Goal: Information Seeking & Learning: Check status

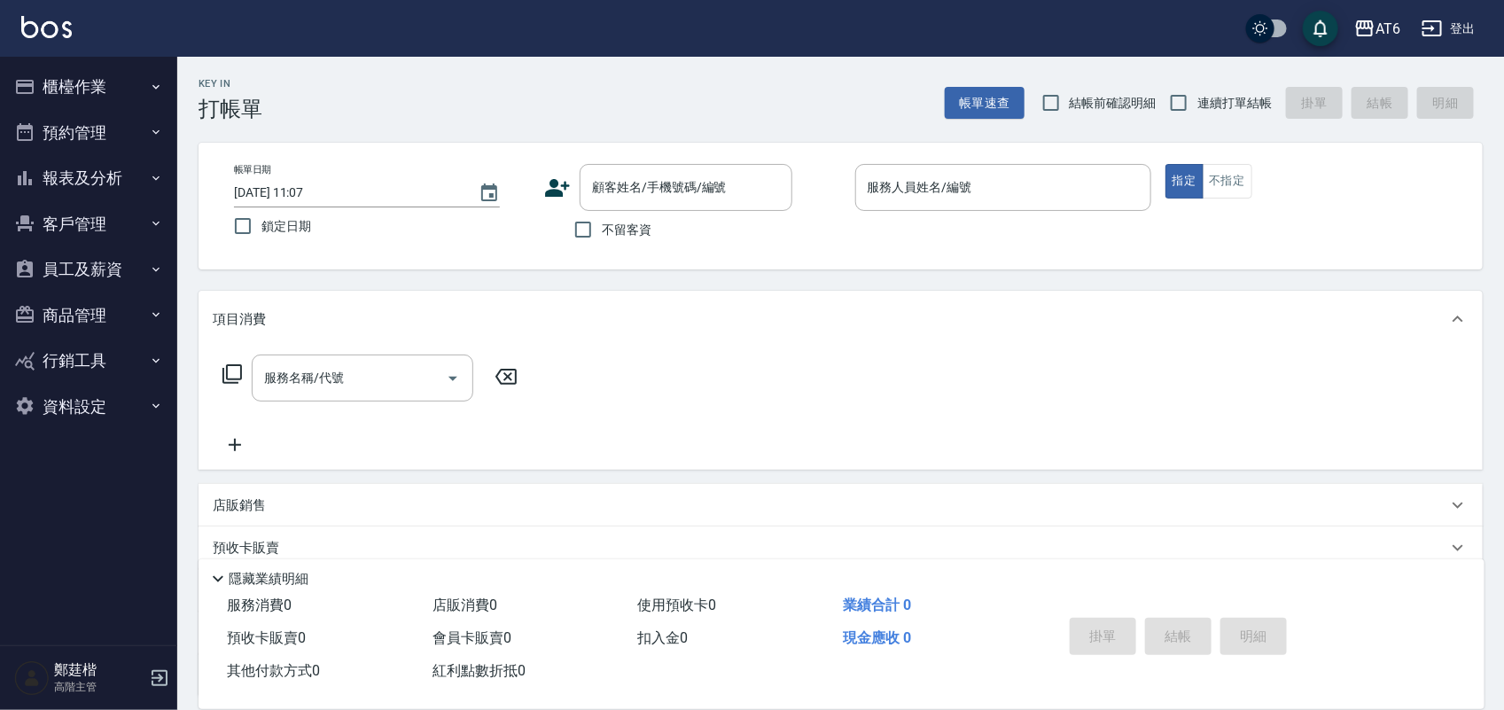
click at [104, 87] on button "櫃檯作業" at bounding box center [88, 87] width 163 height 46
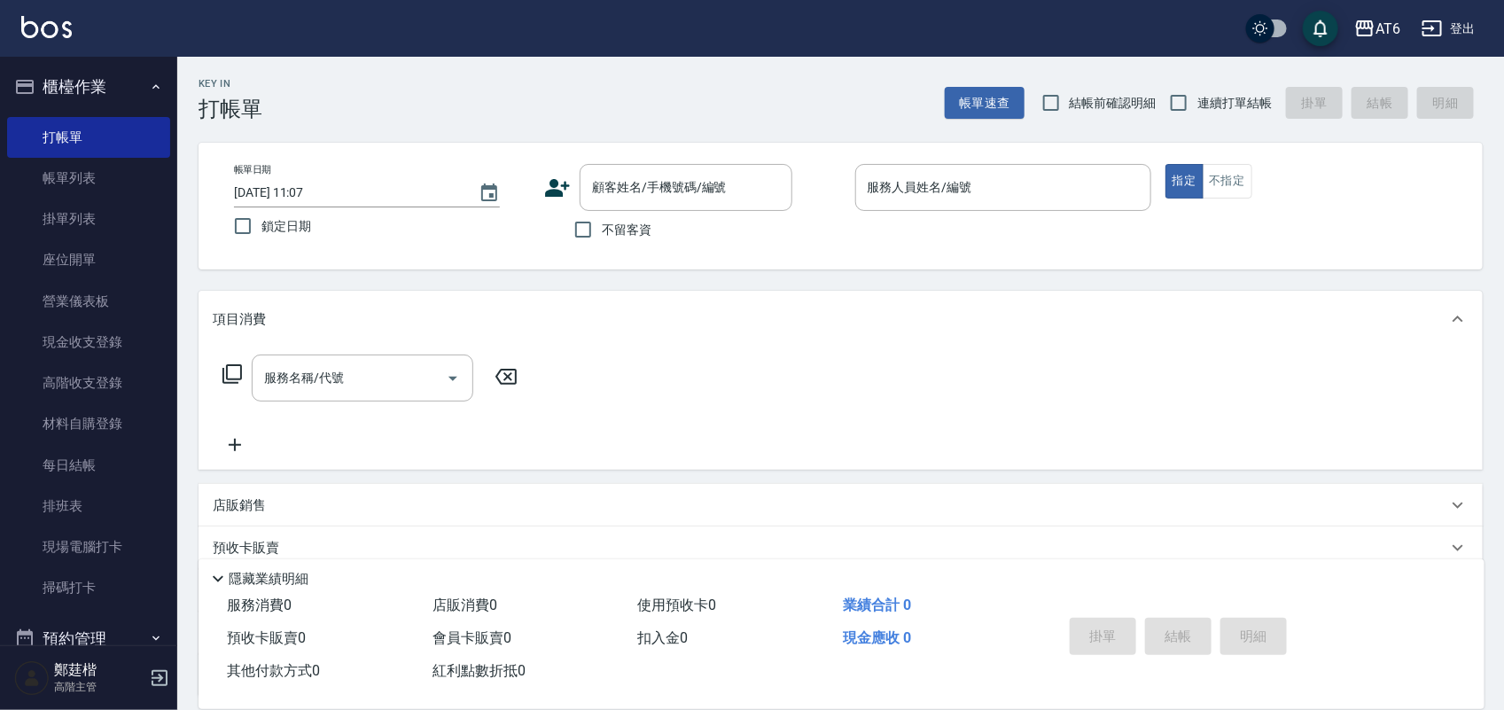
click at [87, 113] on ul "打帳單 帳單列表 掛單列表 座位開單 營業儀表板 現金收支登錄 高階收支登錄 材料自購登錄 每日結帳 排班表 現場電腦打卡 掃碼打卡" at bounding box center [88, 363] width 163 height 506
click at [100, 98] on button "櫃檯作業" at bounding box center [88, 87] width 163 height 46
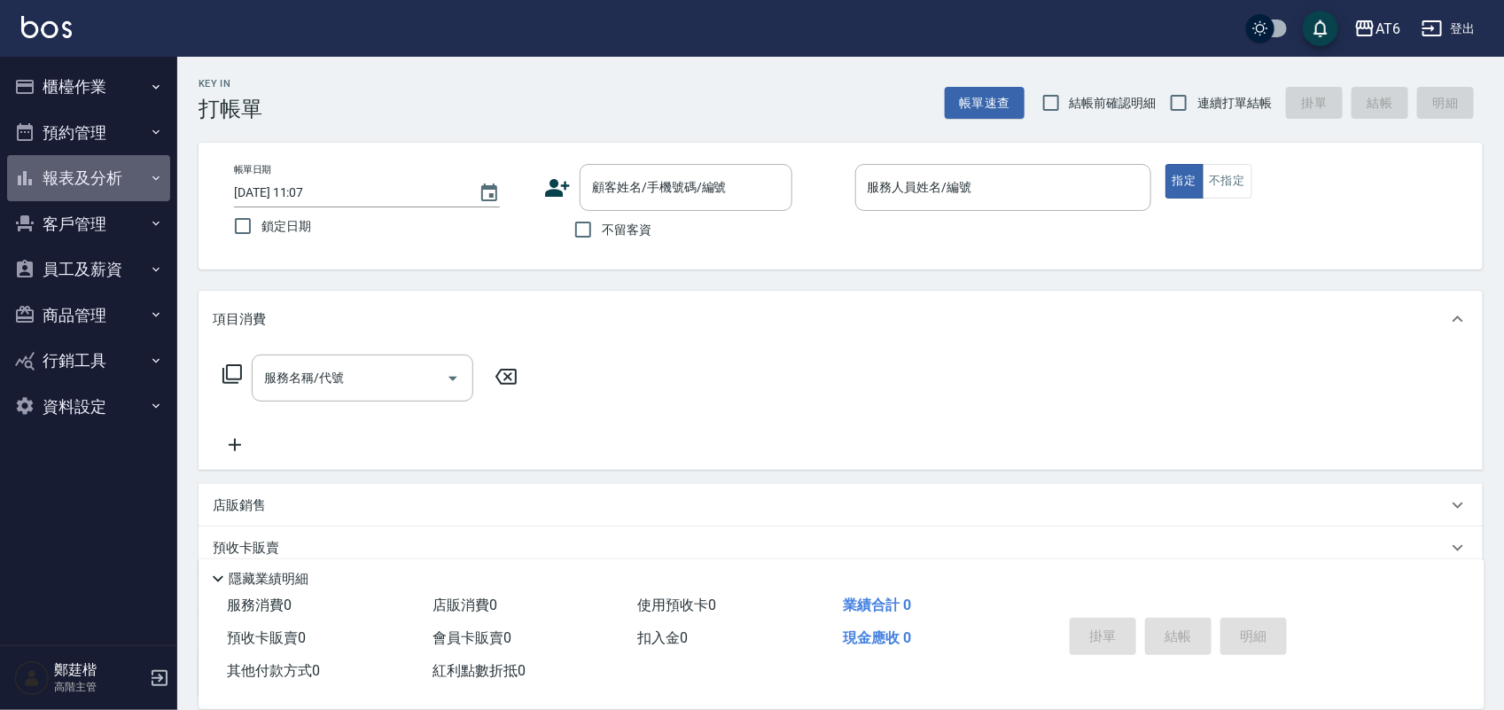
click at [115, 184] on button "報表及分析" at bounding box center [88, 178] width 163 height 46
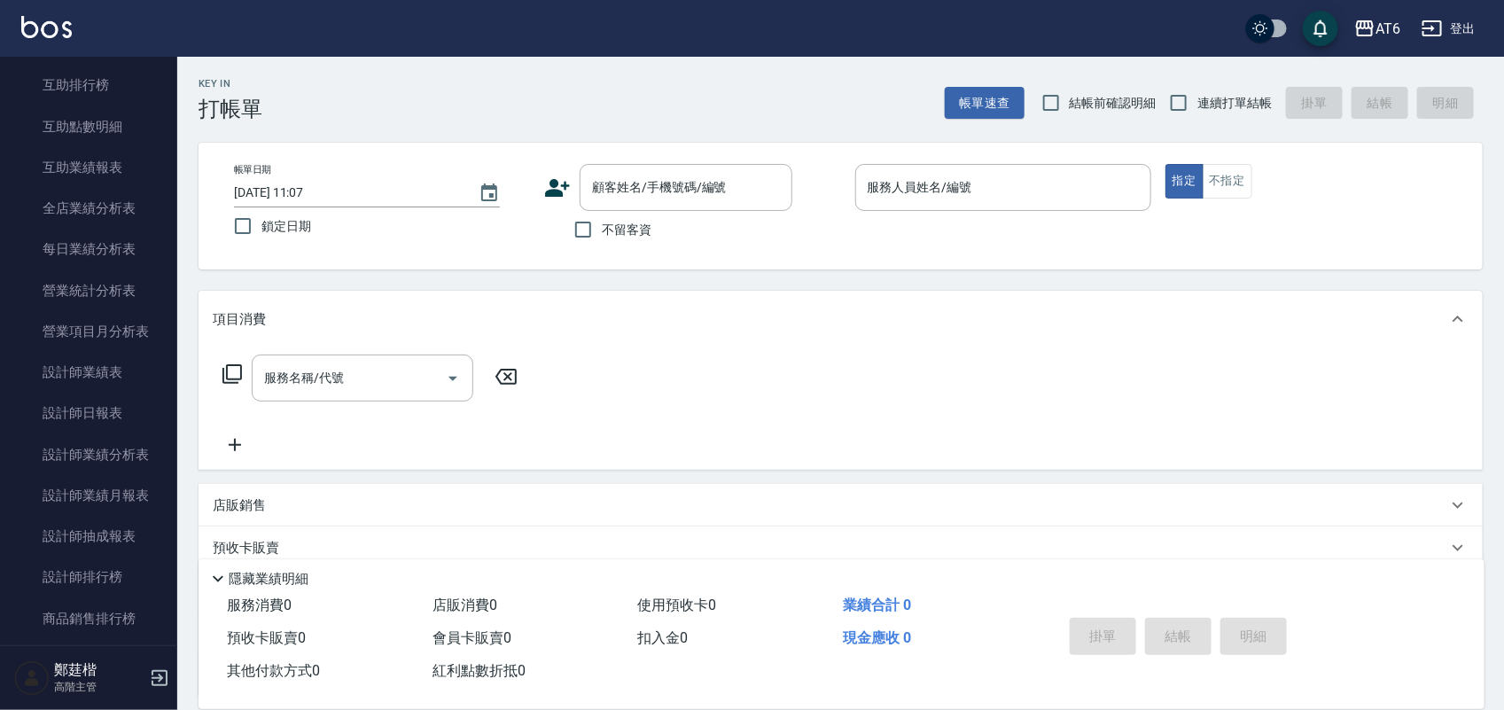
scroll to position [443, 0]
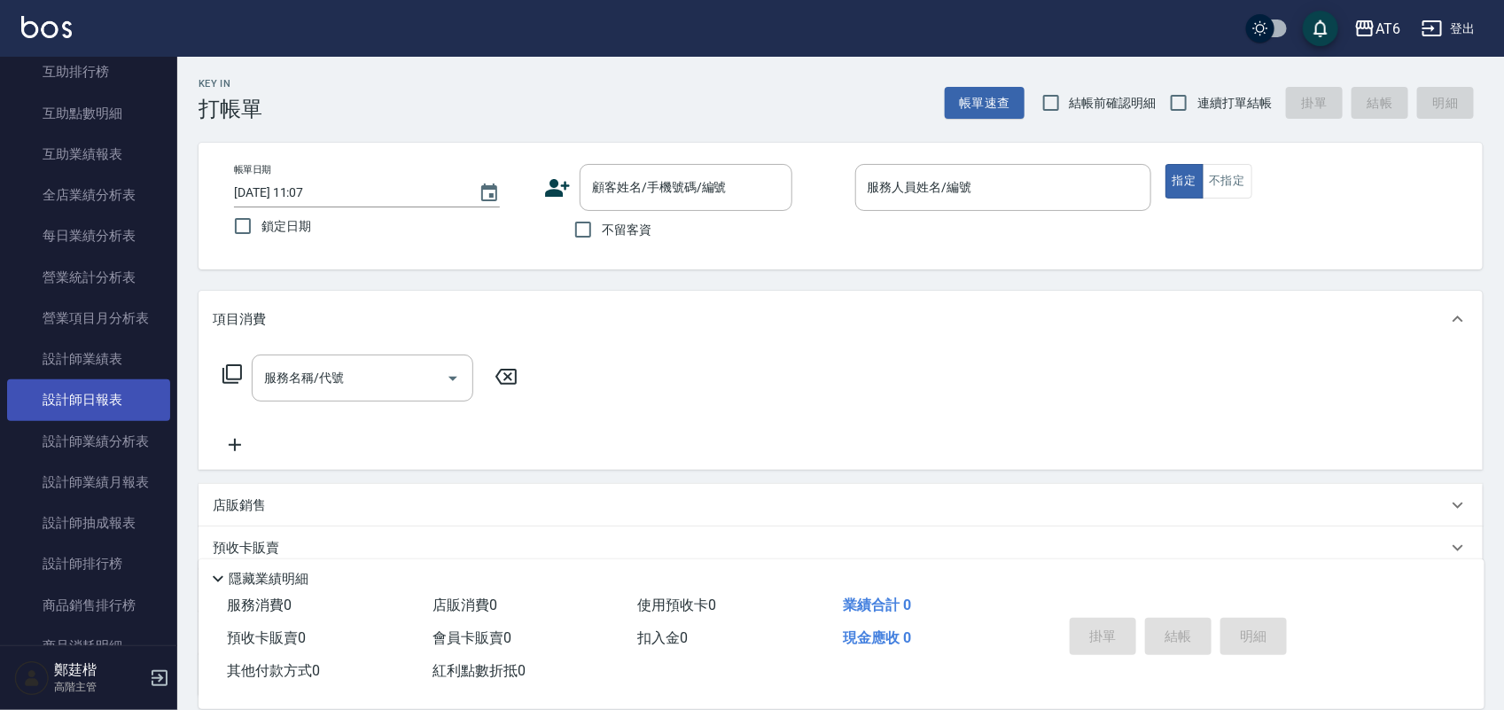
click at [91, 392] on link "設計師日報表" at bounding box center [88, 399] width 163 height 41
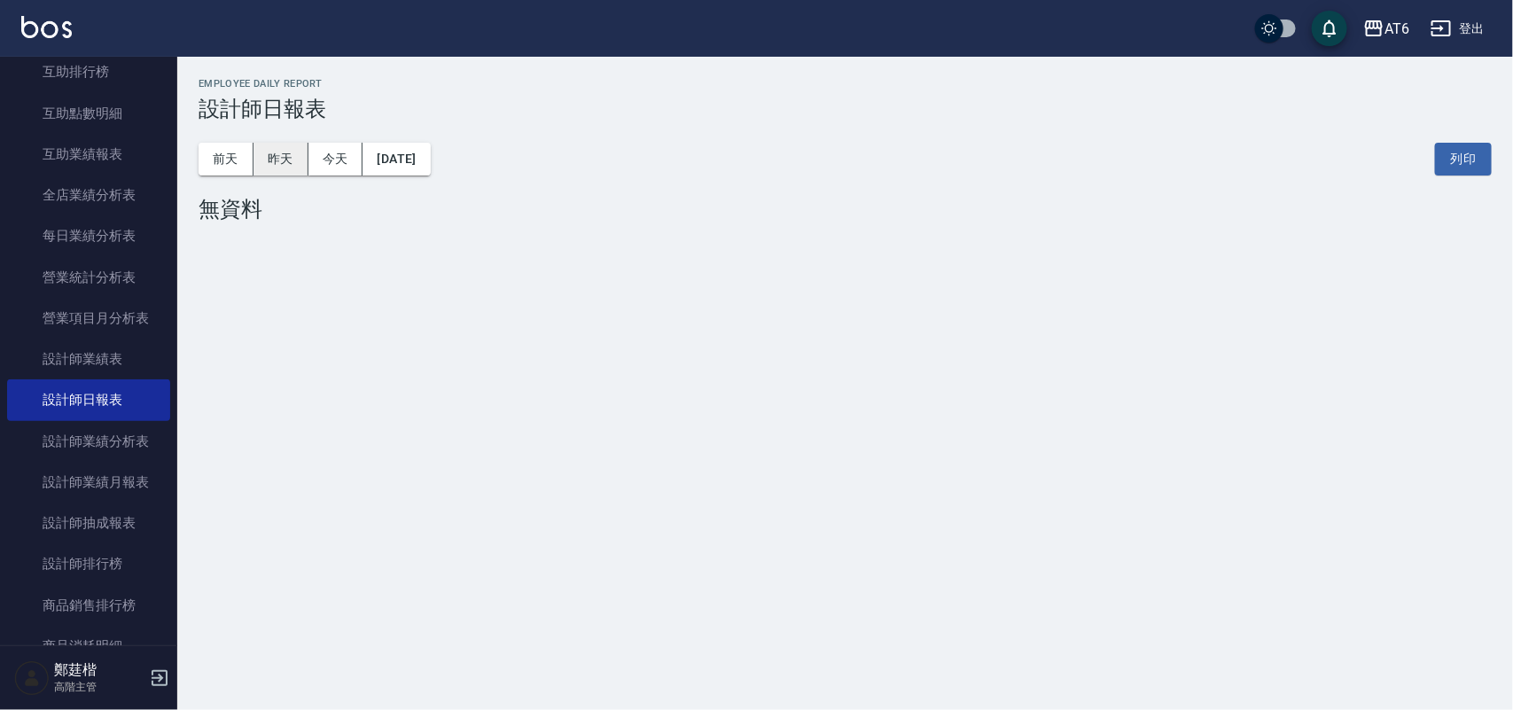
click at [292, 155] on button "昨天" at bounding box center [280, 159] width 55 height 33
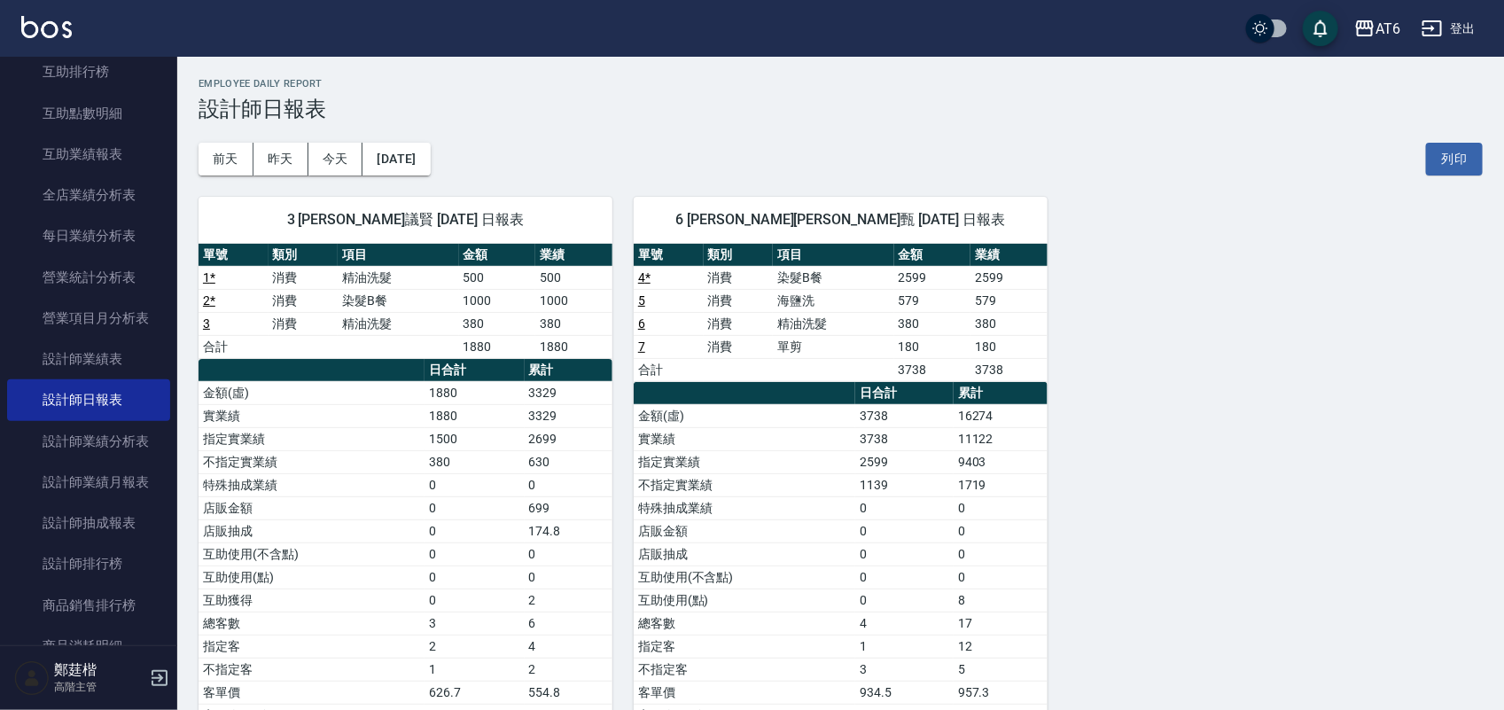
drag, startPoint x: 1012, startPoint y: 82, endPoint x: 951, endPoint y: 94, distance: 62.4
click at [901, 84] on h2 "Employee Daily Report" at bounding box center [841, 84] width 1284 height 12
drag, startPoint x: 998, startPoint y: 105, endPoint x: 933, endPoint y: 102, distance: 64.7
click at [933, 102] on h3 "設計師日報表" at bounding box center [841, 109] width 1284 height 25
drag, startPoint x: 1238, startPoint y: 103, endPoint x: 917, endPoint y: 117, distance: 321.1
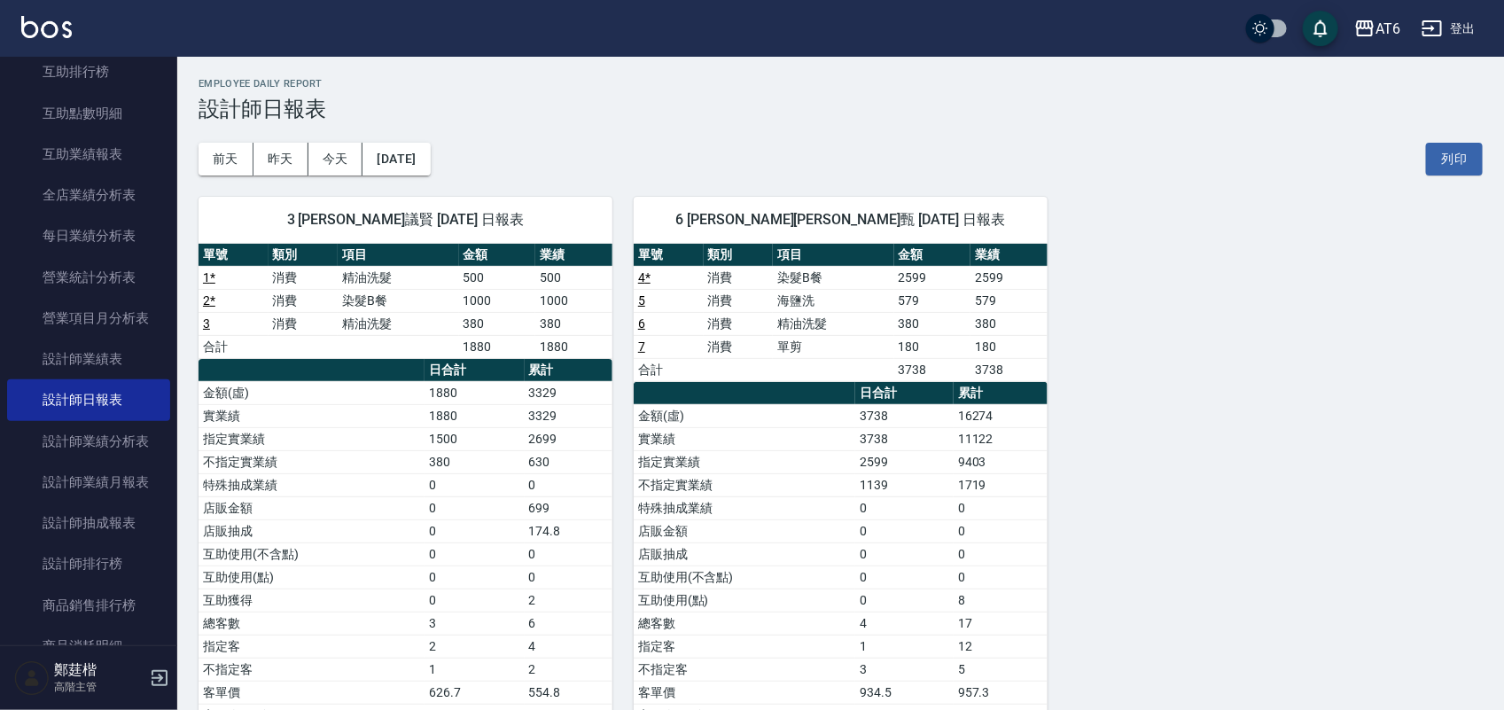
click at [917, 117] on h3 "設計師日報表" at bounding box center [841, 109] width 1284 height 25
drag, startPoint x: 1155, startPoint y: 82, endPoint x: 906, endPoint y: 89, distance: 249.1
click at [906, 89] on h2 "Employee Daily Report" at bounding box center [841, 84] width 1284 height 12
drag, startPoint x: 993, startPoint y: 124, endPoint x: 957, endPoint y: 121, distance: 36.4
click at [942, 121] on div "前天 昨天 今天 2025/09/04 列印" at bounding box center [841, 158] width 1284 height 75
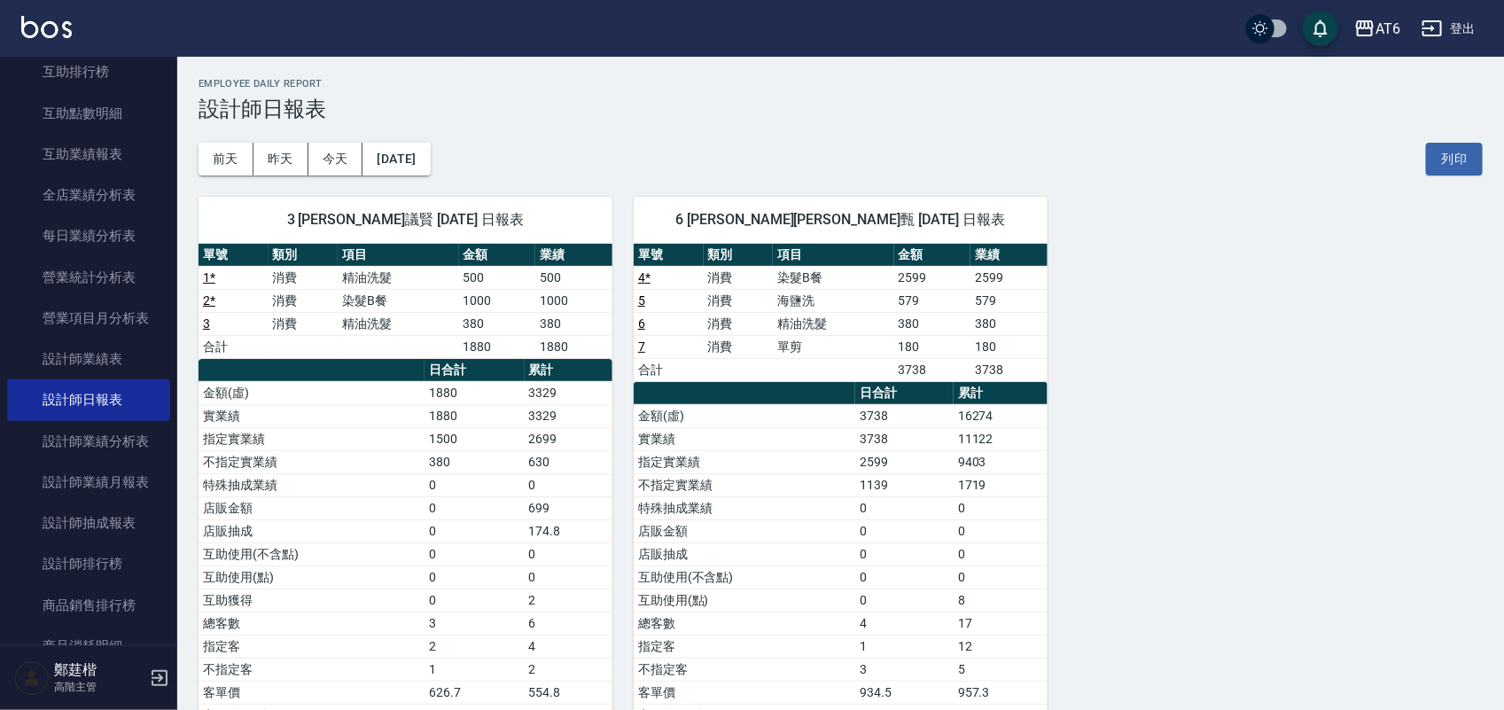
click at [985, 108] on h3 "設計師日報表" at bounding box center [841, 109] width 1284 height 25
drag, startPoint x: 981, startPoint y: 108, endPoint x: 957, endPoint y: 106, distance: 24.0
click at [957, 106] on h3 "設計師日報表" at bounding box center [841, 109] width 1284 height 25
drag, startPoint x: 942, startPoint y: 112, endPoint x: 720, endPoint y: 127, distance: 222.1
click at [720, 127] on div "前天 昨天 今天 2025/09/04 列印" at bounding box center [841, 158] width 1284 height 75
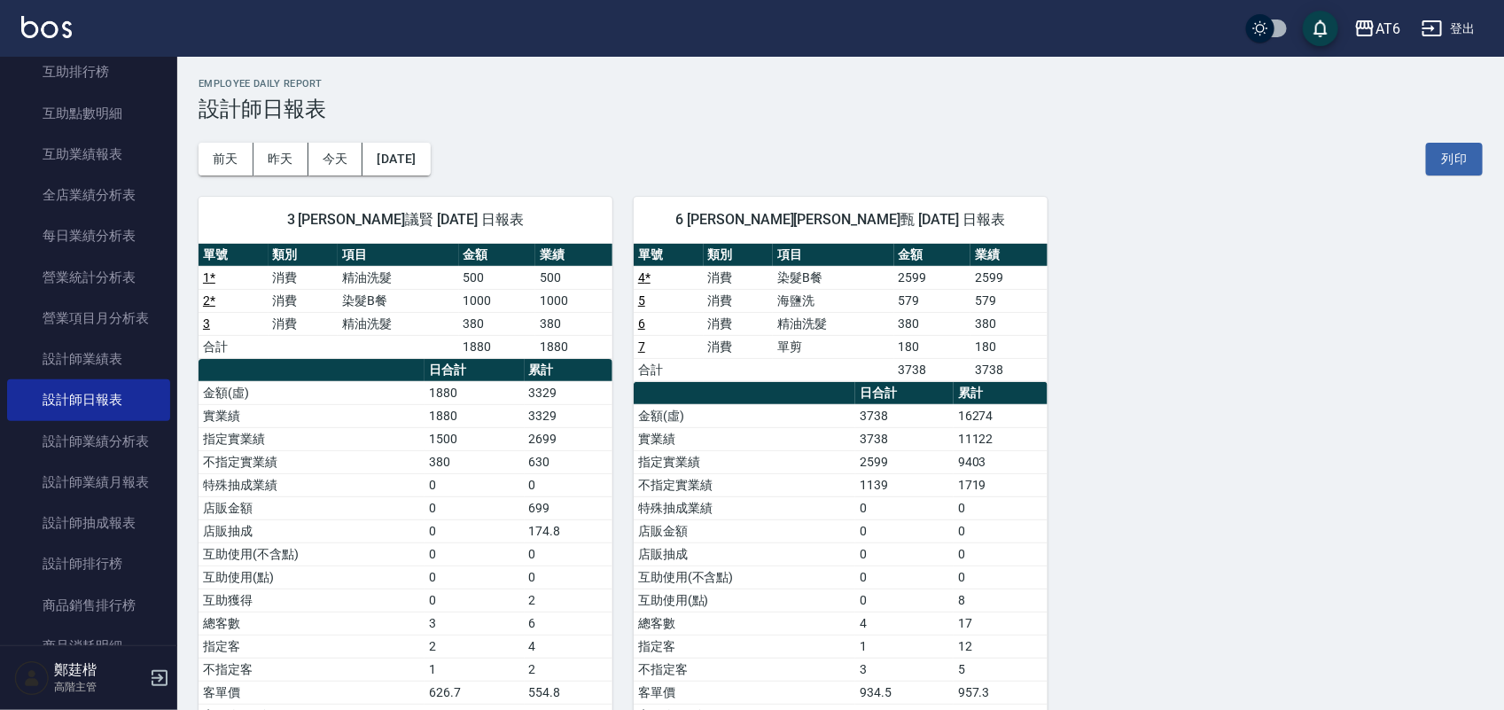
drag, startPoint x: 962, startPoint y: 121, endPoint x: 787, endPoint y: 140, distance: 175.6
click at [787, 140] on div "前天 昨天 今天 2025/09/04 列印" at bounding box center [841, 158] width 1284 height 75
drag, startPoint x: 1277, startPoint y: 89, endPoint x: 422, endPoint y: 135, distance: 856.4
click at [422, 135] on div "前天 昨天 今天 2025/09/04 列印" at bounding box center [841, 158] width 1284 height 75
drag, startPoint x: 1445, startPoint y: 93, endPoint x: 503, endPoint y: 133, distance: 942.9
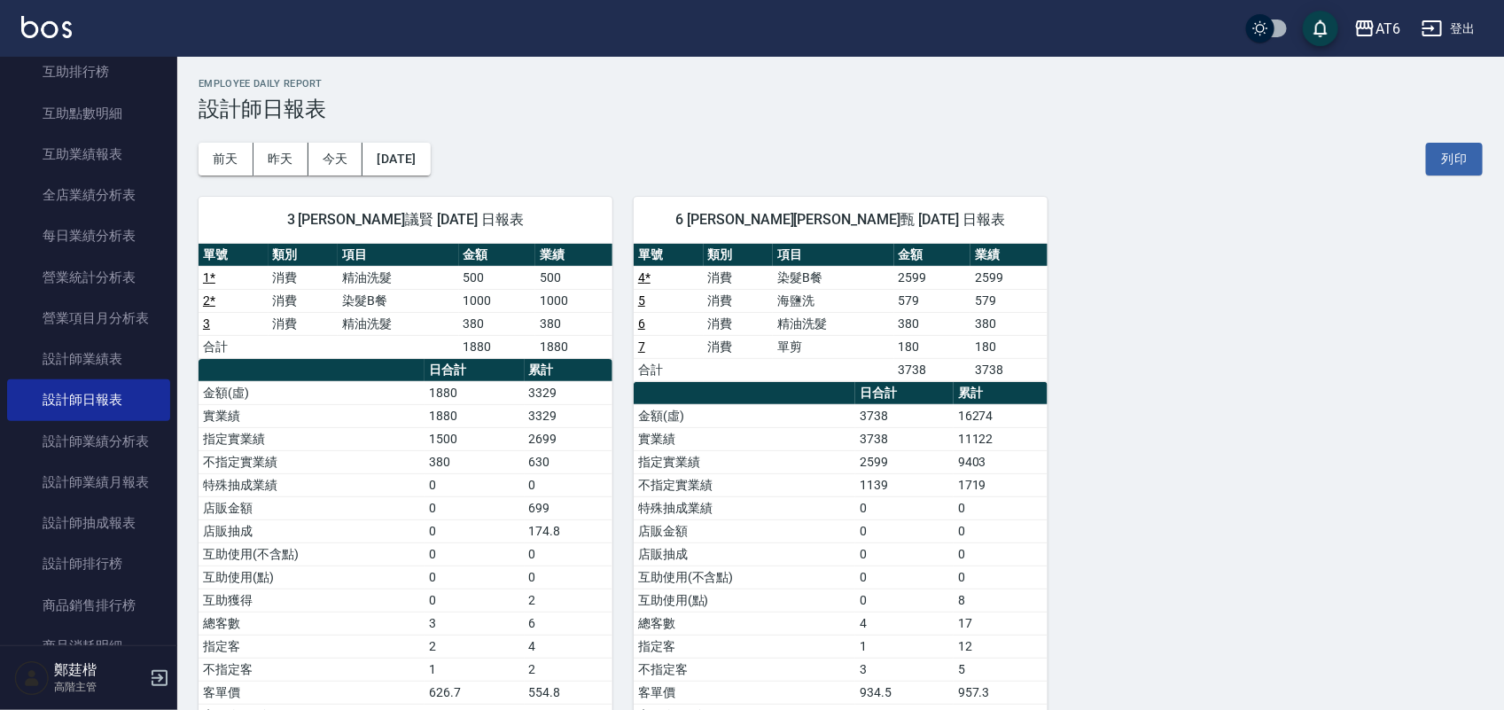
click at [498, 136] on div "前天 昨天 今天 2025/09/04 列印" at bounding box center [841, 158] width 1284 height 75
drag, startPoint x: 1371, startPoint y: 63, endPoint x: 809, endPoint y: 137, distance: 566.8
click at [809, 137] on div "前天 昨天 今天 2025/09/04 列印" at bounding box center [841, 158] width 1284 height 75
drag, startPoint x: 1242, startPoint y: 113, endPoint x: 915, endPoint y: 106, distance: 327.1
click at [915, 106] on h3 "設計師日報表" at bounding box center [841, 109] width 1284 height 25
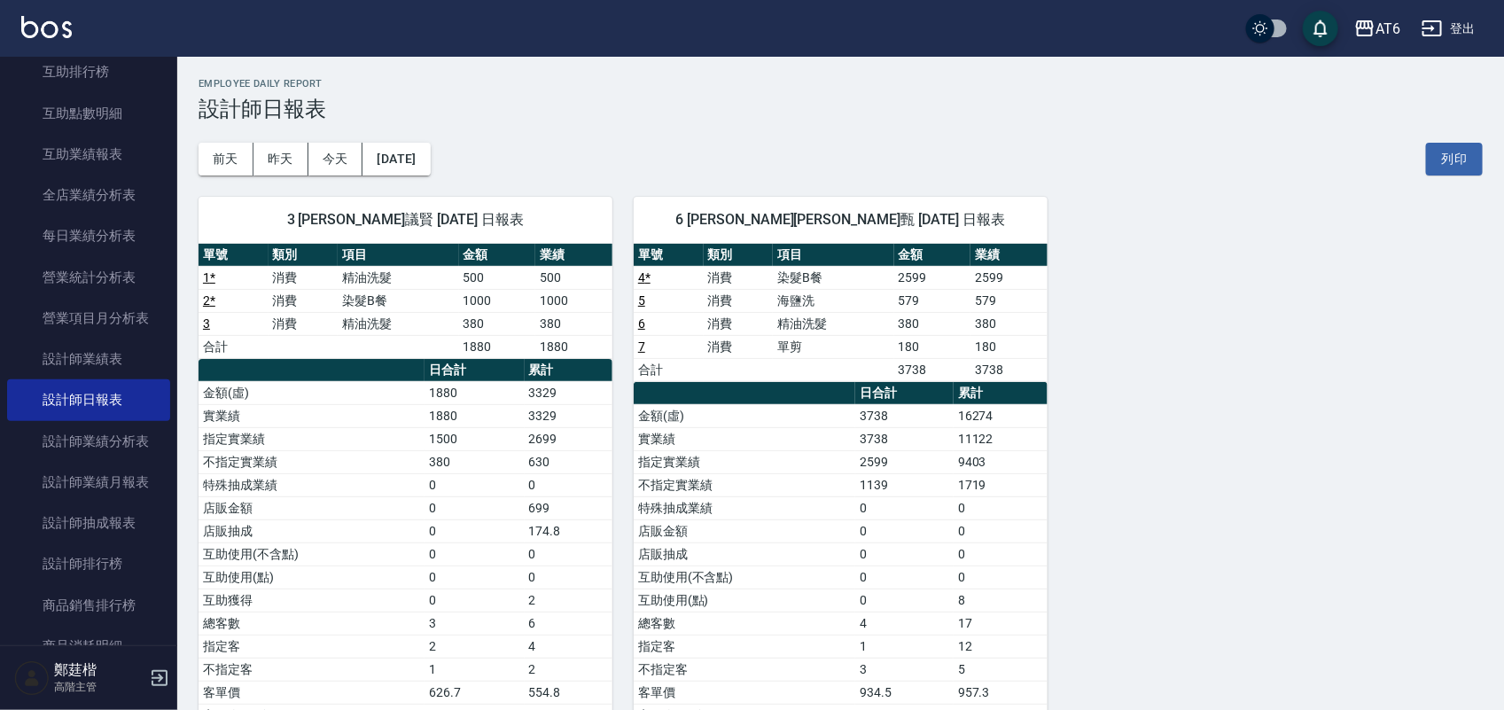
drag, startPoint x: 1083, startPoint y: 99, endPoint x: 1026, endPoint y: 121, distance: 60.6
click at [986, 118] on h3 "設計師日報表" at bounding box center [841, 109] width 1284 height 25
drag, startPoint x: 1069, startPoint y: 121, endPoint x: 935, endPoint y: 138, distance: 134.9
click at [935, 138] on div "前天 昨天 今天 2025/09/04 列印" at bounding box center [841, 158] width 1284 height 75
drag, startPoint x: 1170, startPoint y: 109, endPoint x: 955, endPoint y: 115, distance: 214.6
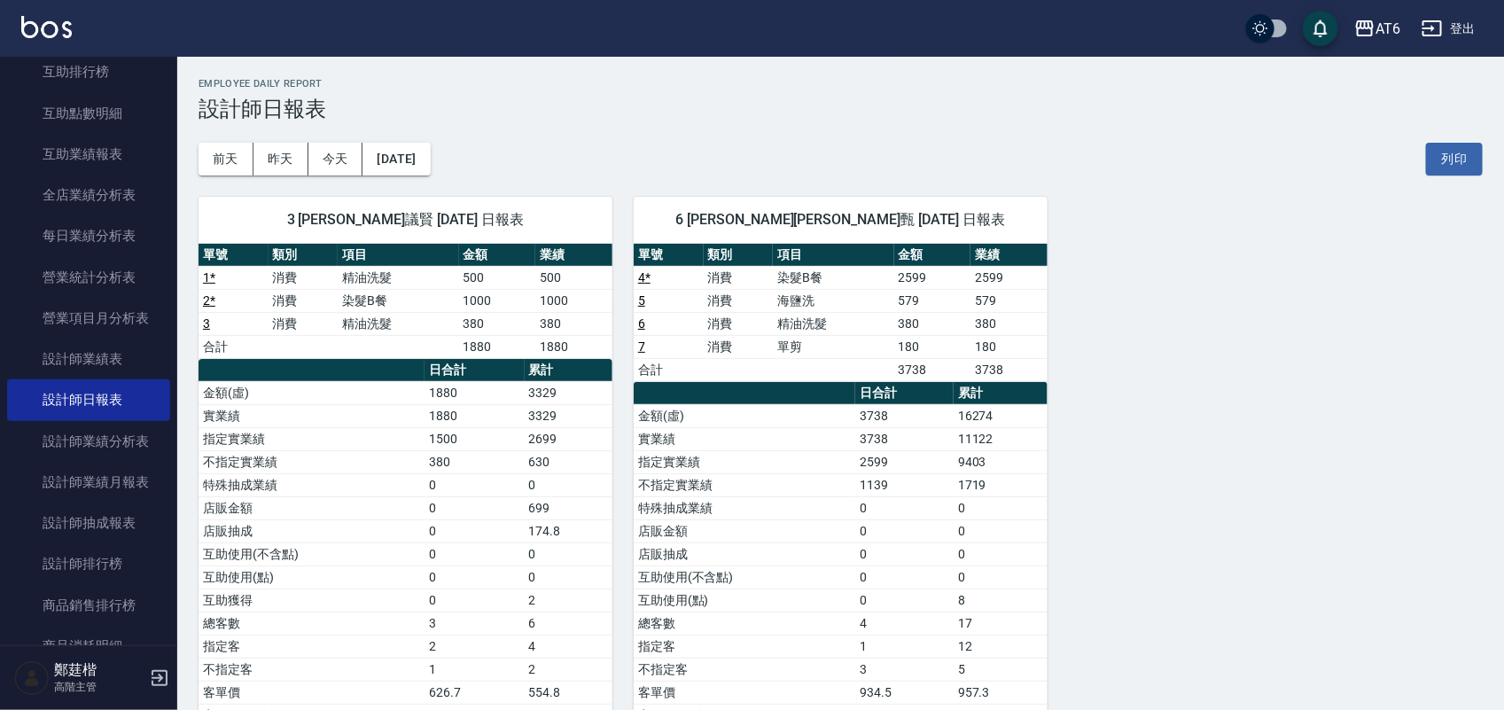
click at [955, 115] on h3 "設計師日報表" at bounding box center [841, 109] width 1284 height 25
click at [870, 111] on h3 "設計師日報表" at bounding box center [841, 109] width 1284 height 25
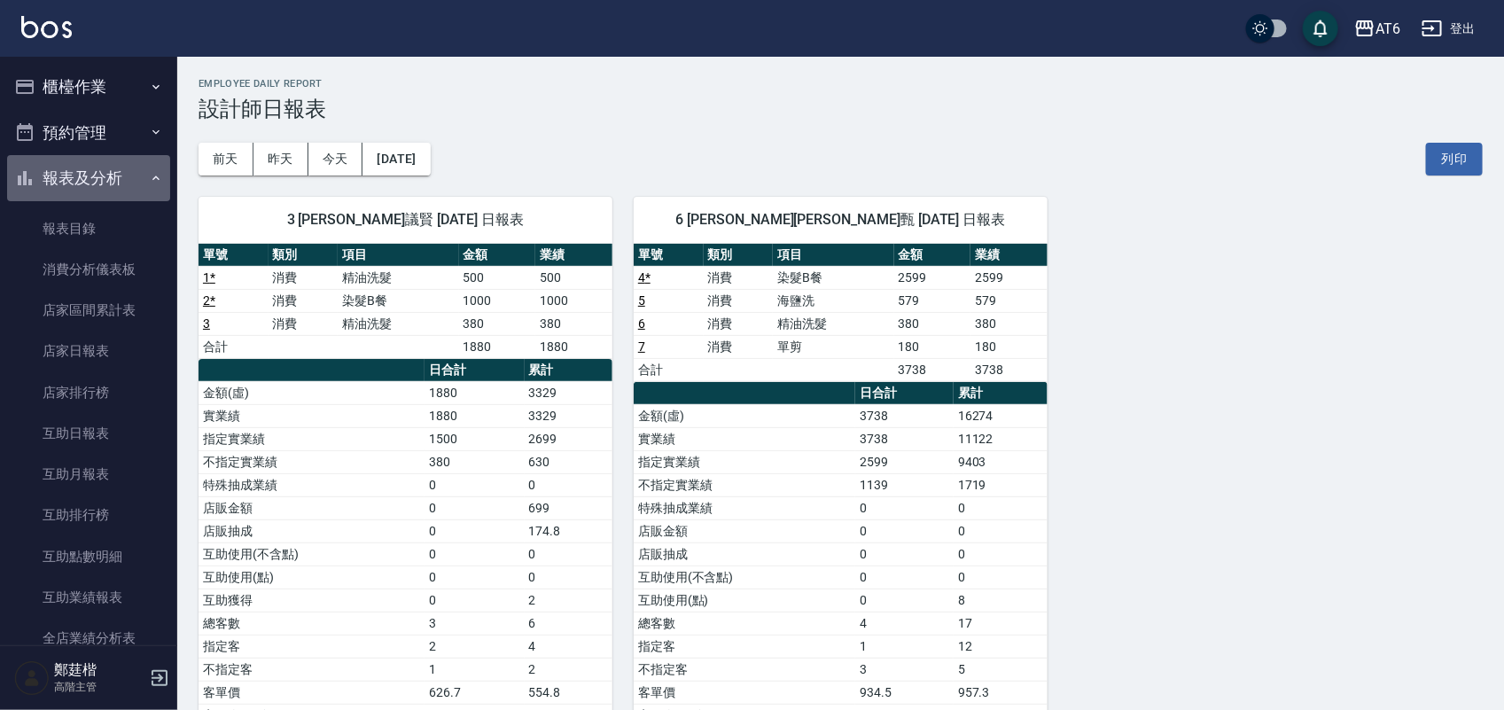
click at [122, 167] on button "報表及分析" at bounding box center [88, 178] width 163 height 46
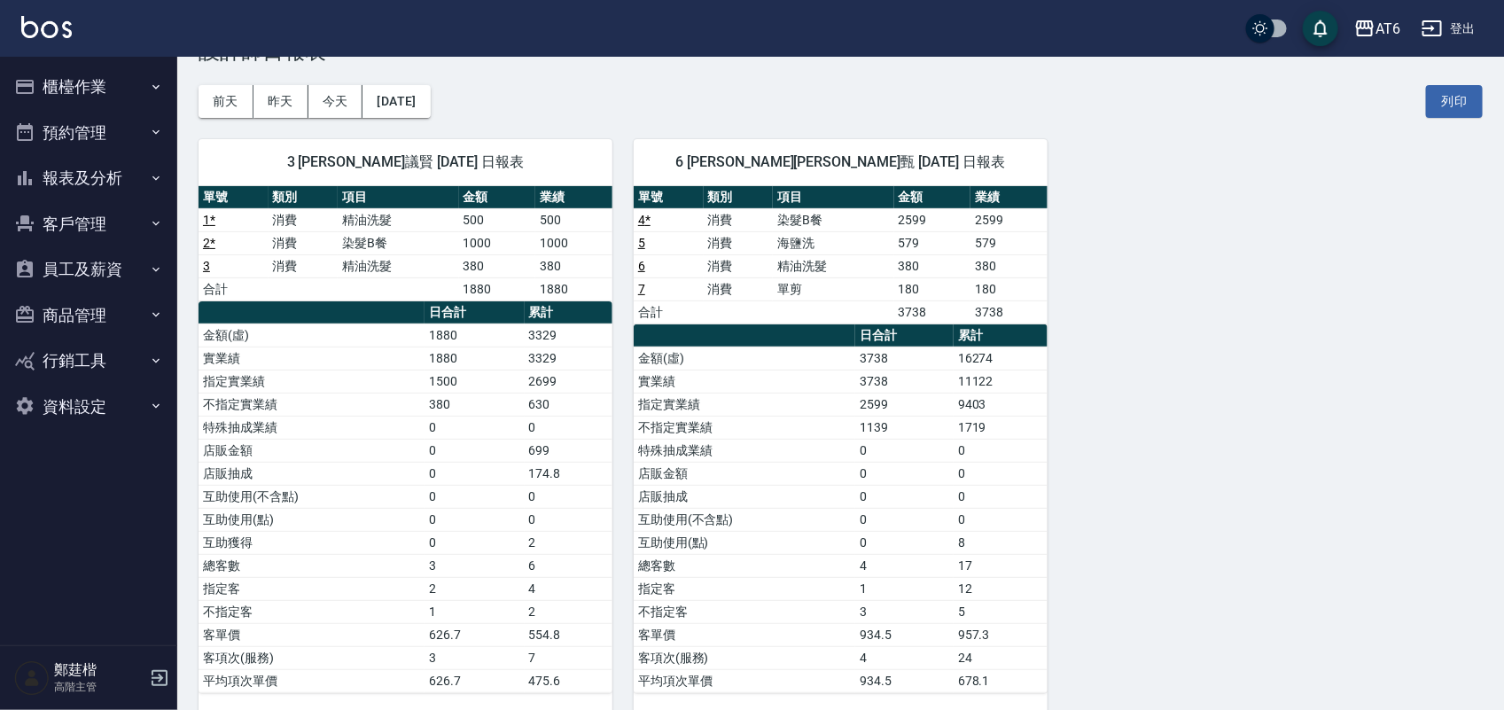
scroll to position [87, 0]
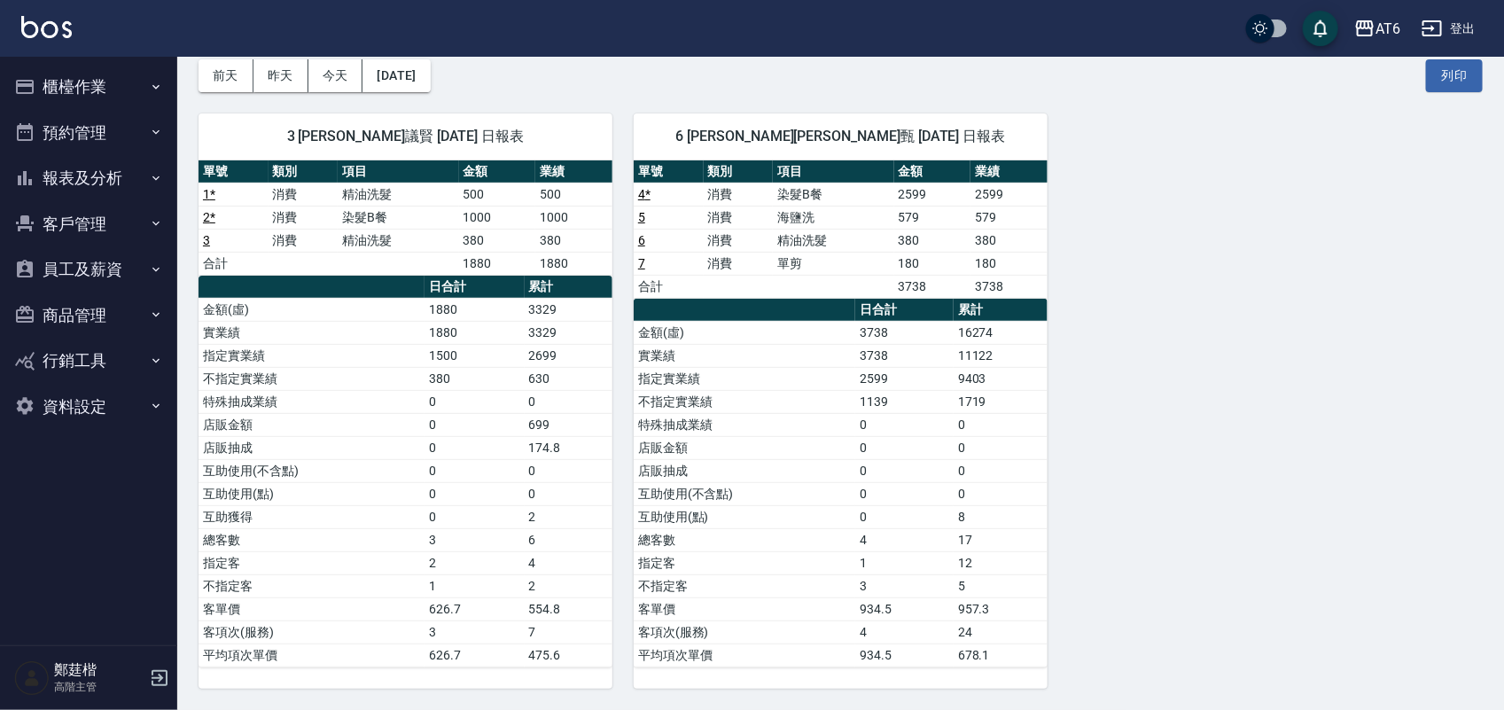
click at [112, 261] on button "員工及薪資" at bounding box center [88, 269] width 163 height 46
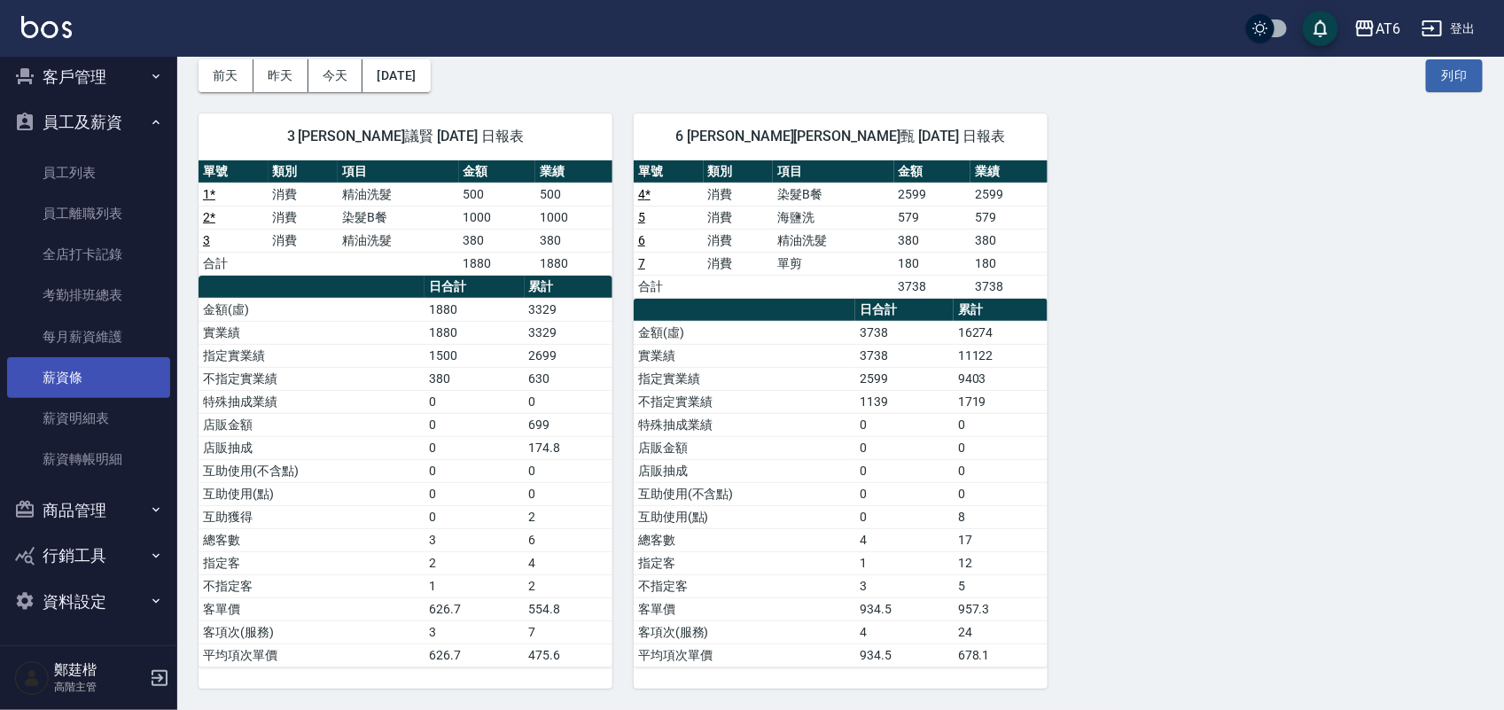
drag, startPoint x: 129, startPoint y: 363, endPoint x: 104, endPoint y: 363, distance: 25.7
click at [129, 363] on link "薪資條" at bounding box center [88, 377] width 163 height 41
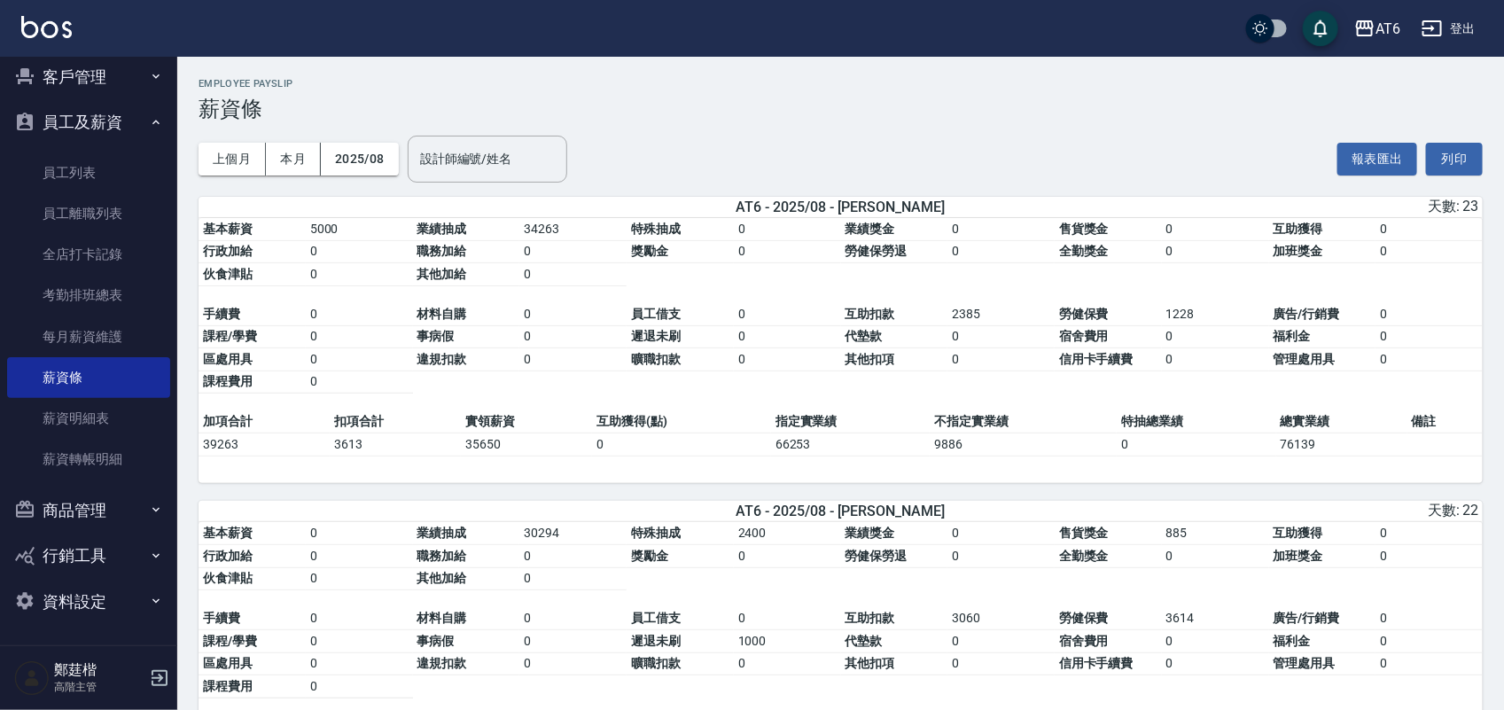
drag, startPoint x: 1166, startPoint y: 115, endPoint x: 941, endPoint y: 133, distance: 225.8
click at [941, 133] on div "上個月 本月 2025/08 設計師編號/姓名 設計師編號/姓名 報表匯出 列印" at bounding box center [841, 158] width 1284 height 75
drag, startPoint x: 932, startPoint y: 125, endPoint x: 900, endPoint y: 124, distance: 32.8
click at [900, 124] on div "上個月 本月 2025/08 設計師編號/姓名 設計師編號/姓名 報表匯出 列印" at bounding box center [841, 158] width 1284 height 75
drag, startPoint x: 1242, startPoint y: 112, endPoint x: 860, endPoint y: 121, distance: 383.0
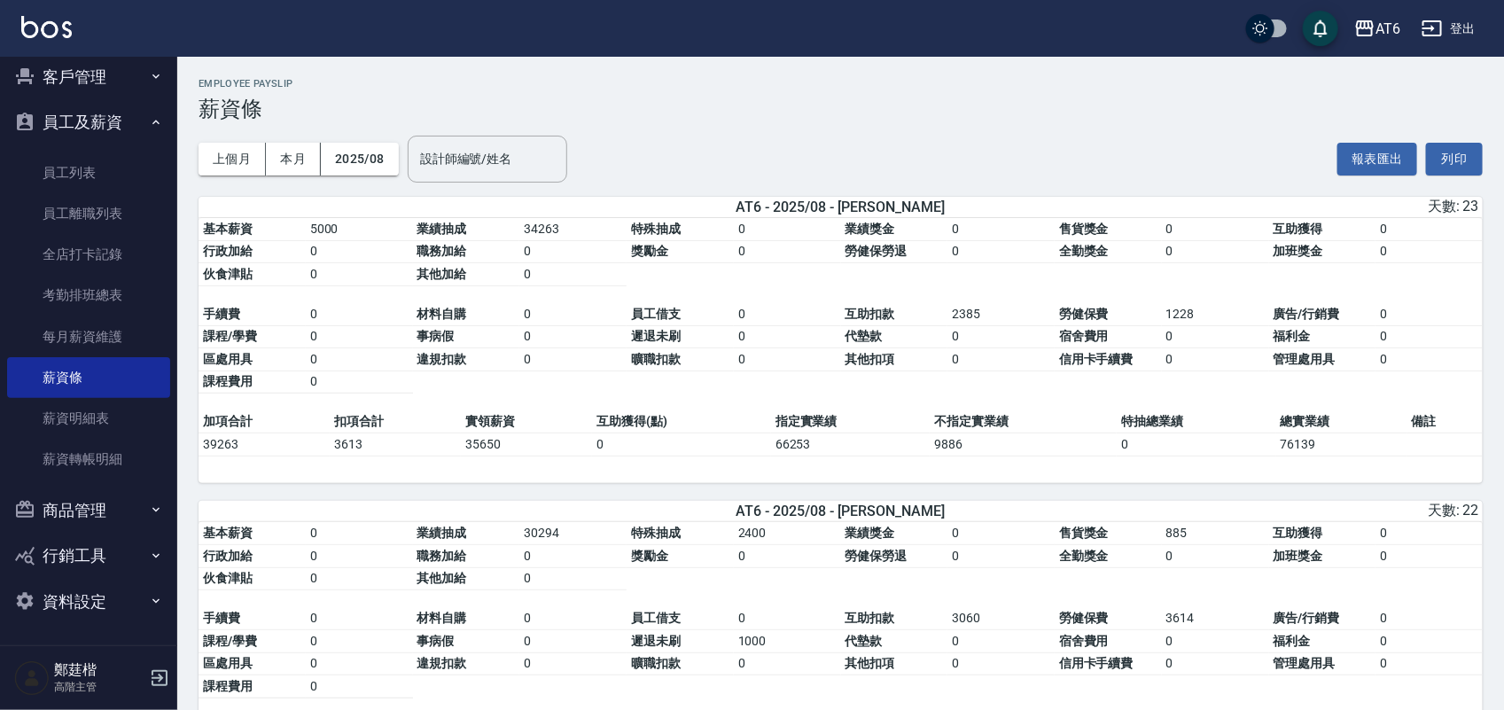
click at [860, 121] on div "上個月 本月 2025/08 設計師編號/姓名 設計師編號/姓名 報表匯出 列印" at bounding box center [841, 158] width 1284 height 75
drag, startPoint x: 1017, startPoint y: 113, endPoint x: 847, endPoint y: 113, distance: 170.2
click at [847, 113] on h3 "薪資條" at bounding box center [841, 109] width 1284 height 25
click at [846, 113] on h3 "薪資條" at bounding box center [841, 109] width 1284 height 25
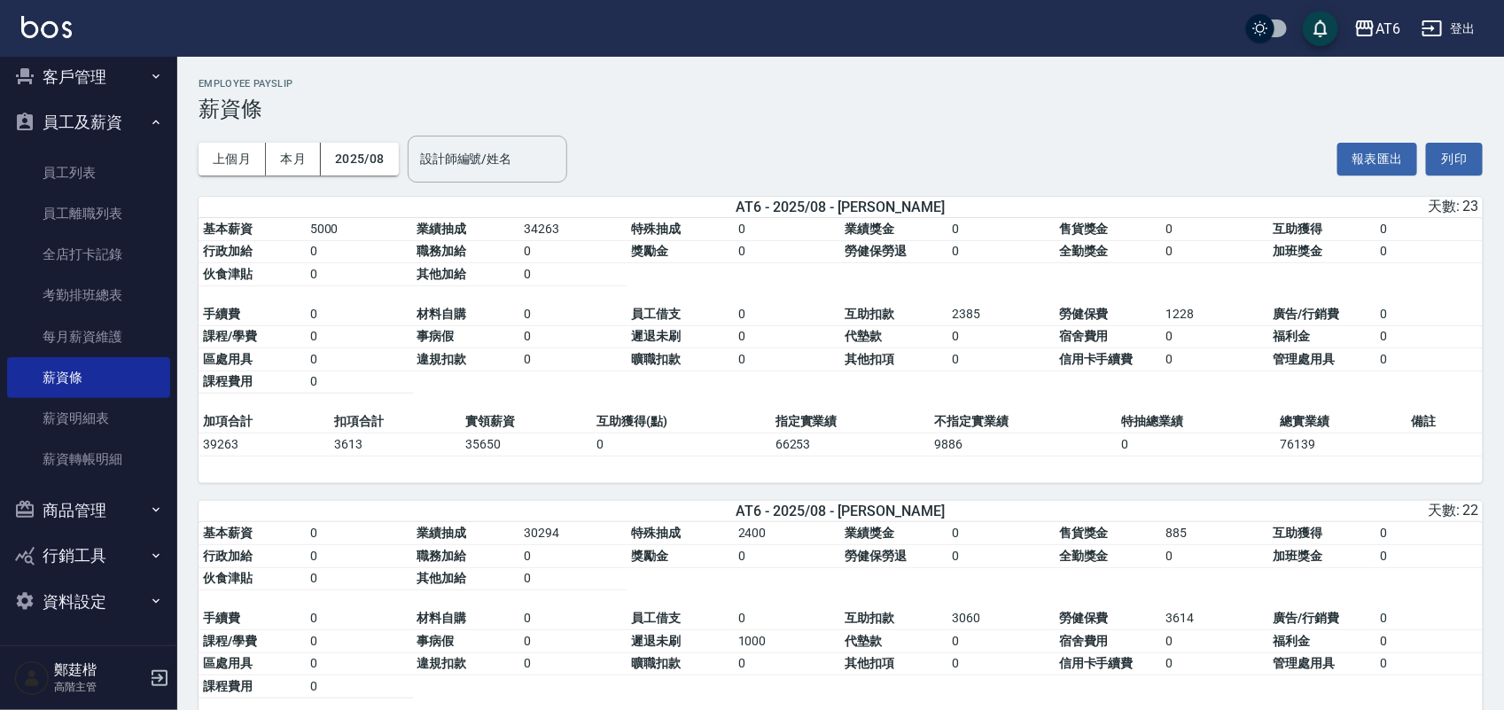
click at [846, 113] on h3 "薪資條" at bounding box center [841, 109] width 1284 height 25
click at [831, 121] on div "上個月 本月 2025/08 設計師編號/姓名 設計師編號/姓名 報表匯出 列印" at bounding box center [841, 158] width 1284 height 75
drag, startPoint x: 1065, startPoint y: 144, endPoint x: 864, endPoint y: 144, distance: 201.2
click at [864, 144] on div "上個月 本月 2025/08 設計師編號/姓名 設計師編號/姓名 報表匯出 列印" at bounding box center [841, 158] width 1284 height 75
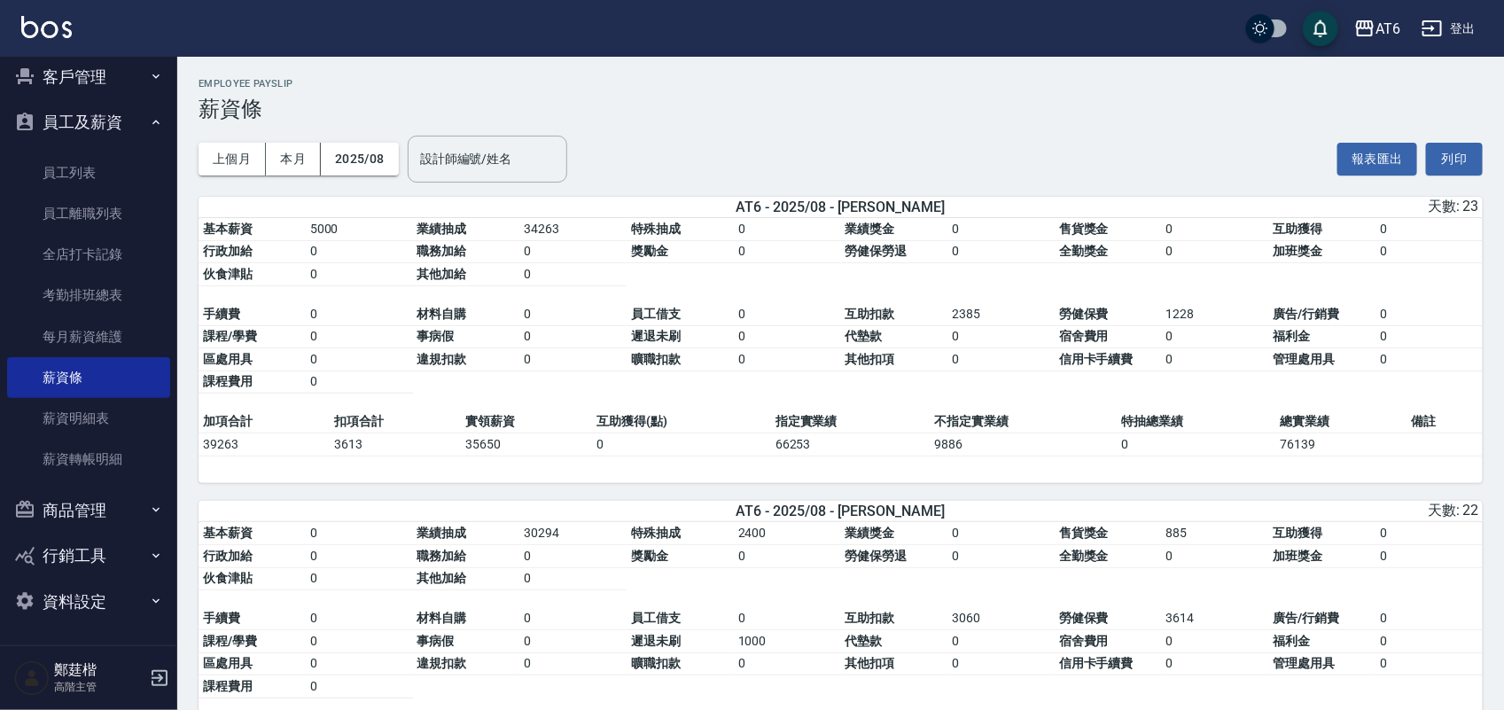
click at [747, 149] on div "上個月 本月 2025/08 設計師編號/姓名 設計師編號/姓名 報表匯出 列印" at bounding box center [841, 158] width 1284 height 75
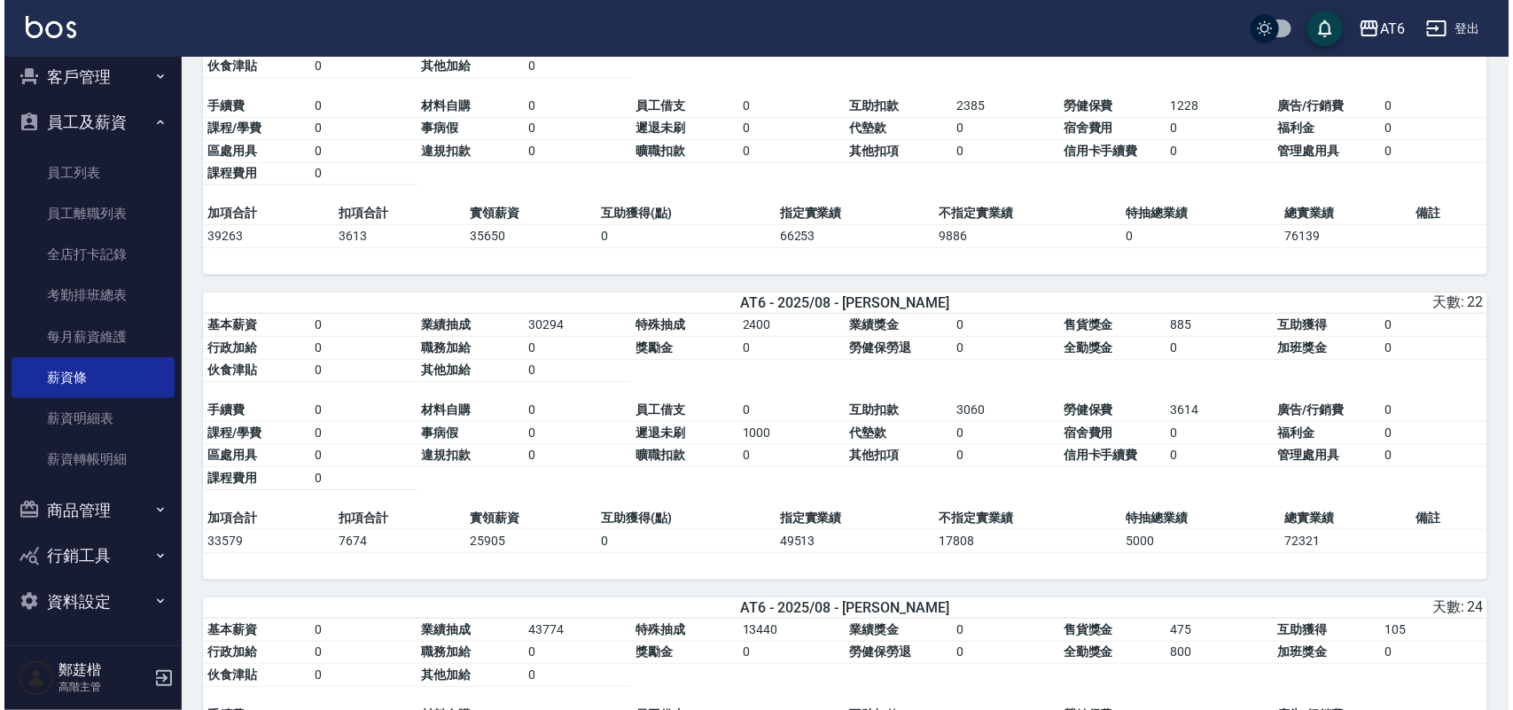
scroll to position [222, 0]
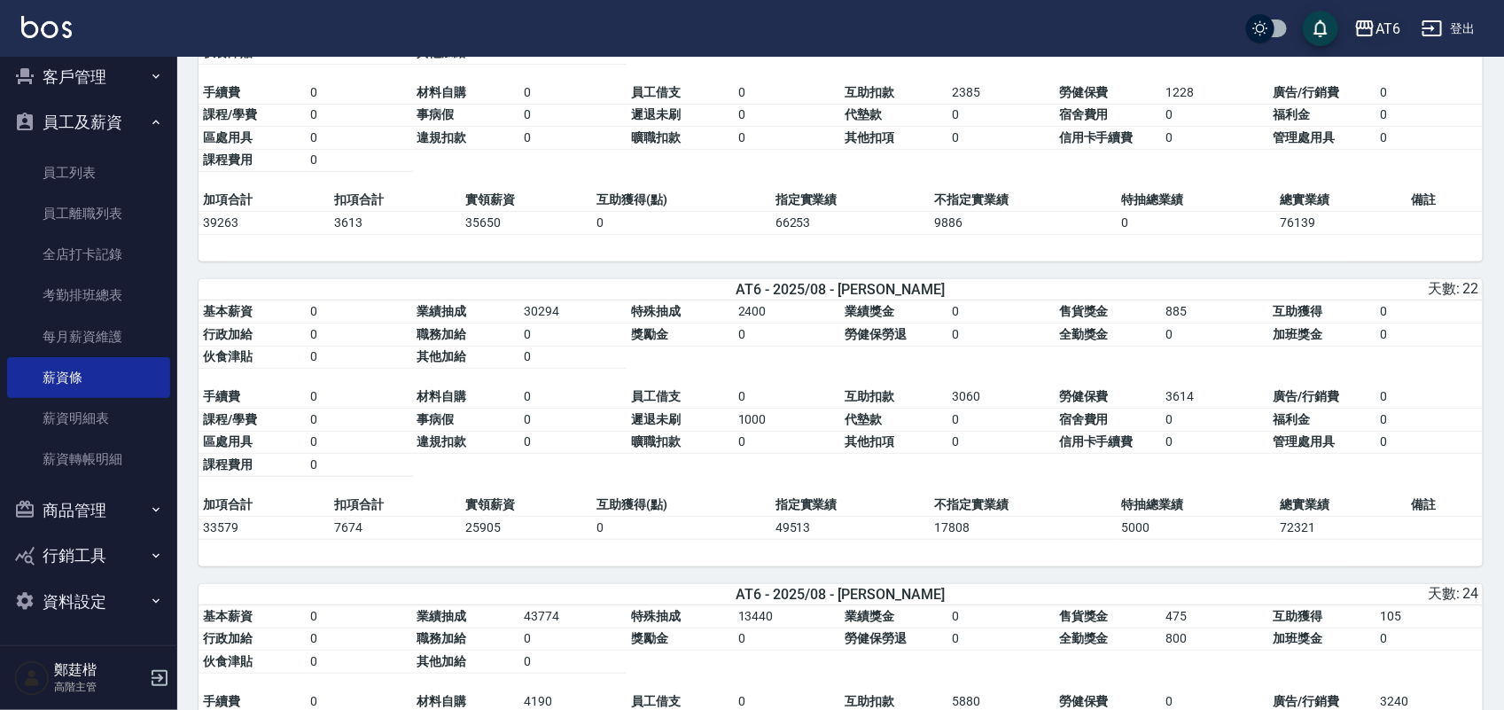
click at [1379, 24] on div "AT6" at bounding box center [1387, 29] width 25 height 22
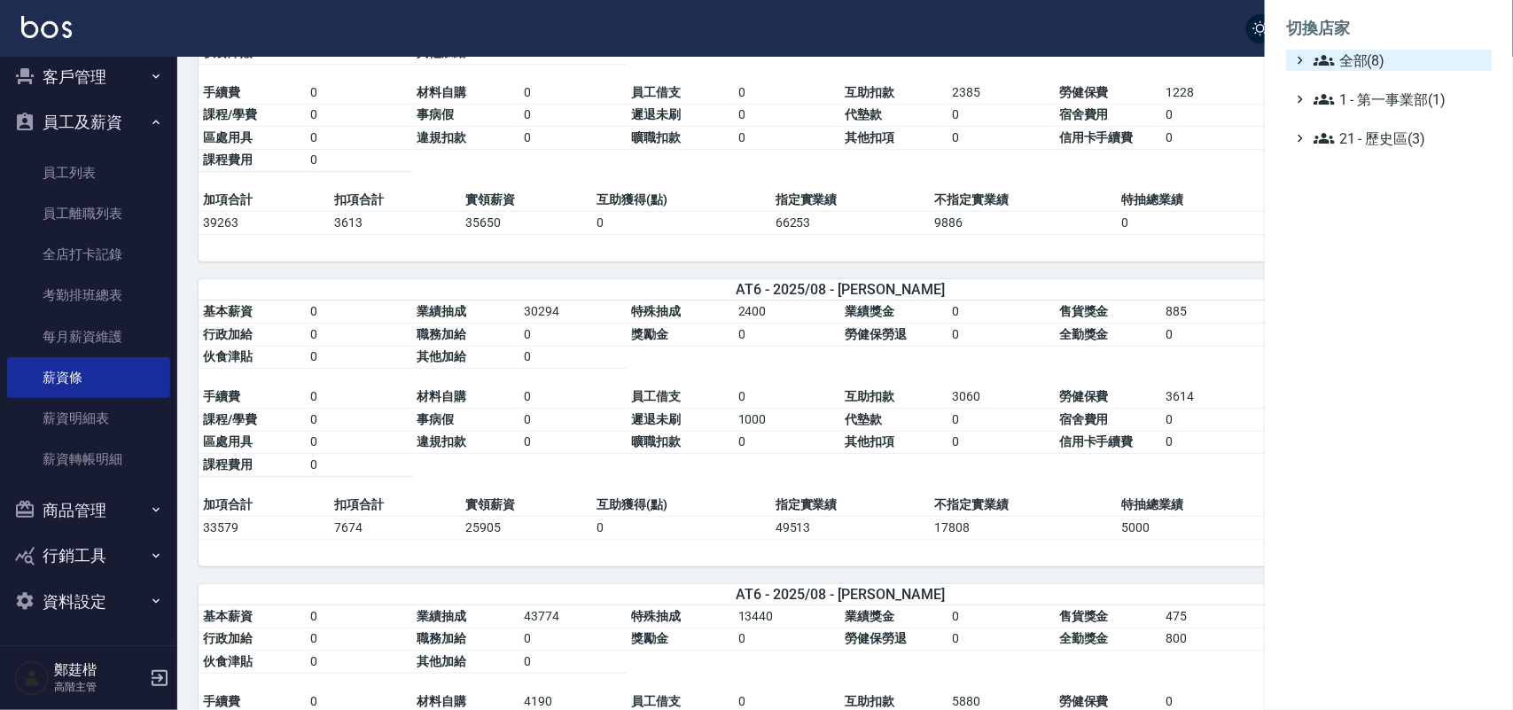
click at [1344, 62] on span "全部(8)" at bounding box center [1398, 60] width 171 height 21
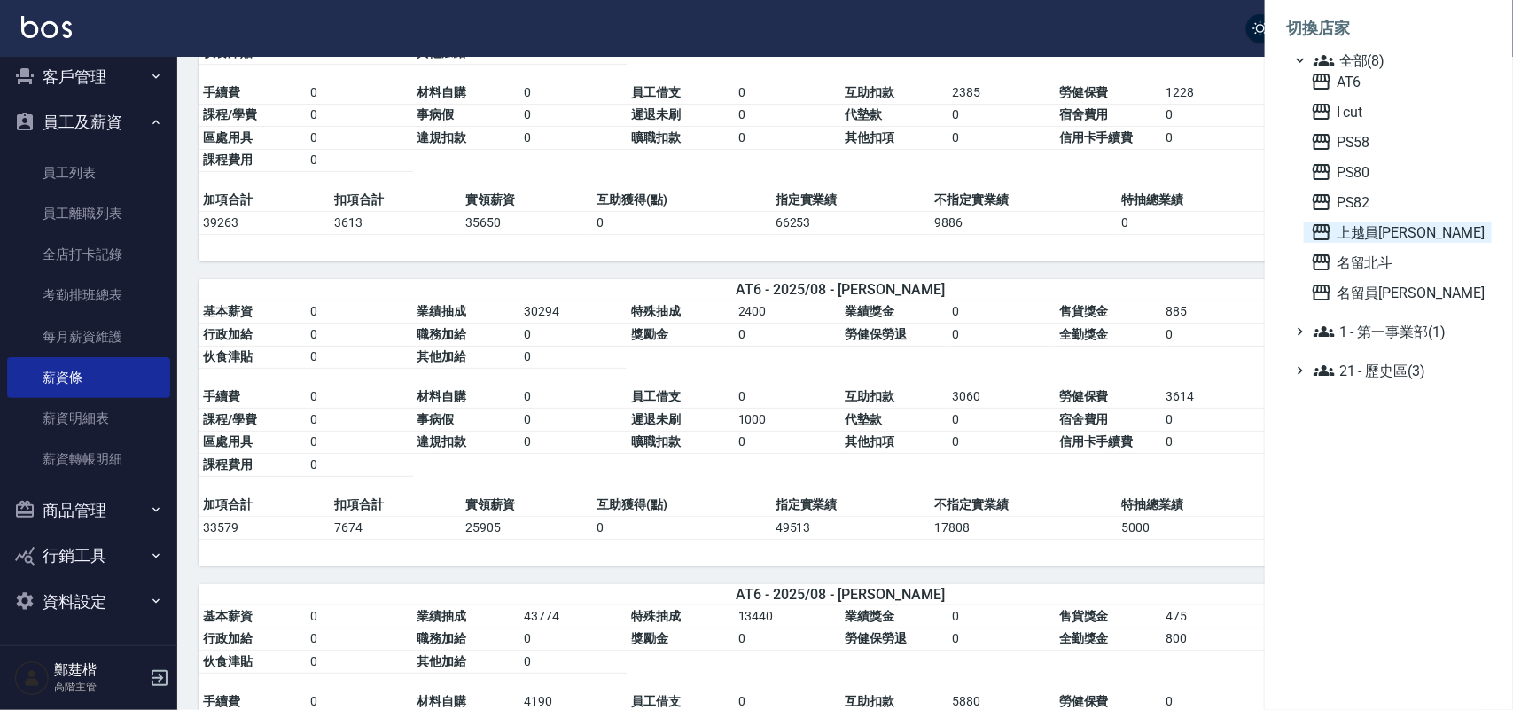
click at [1379, 239] on span "上越員林" at bounding box center [1398, 232] width 174 height 21
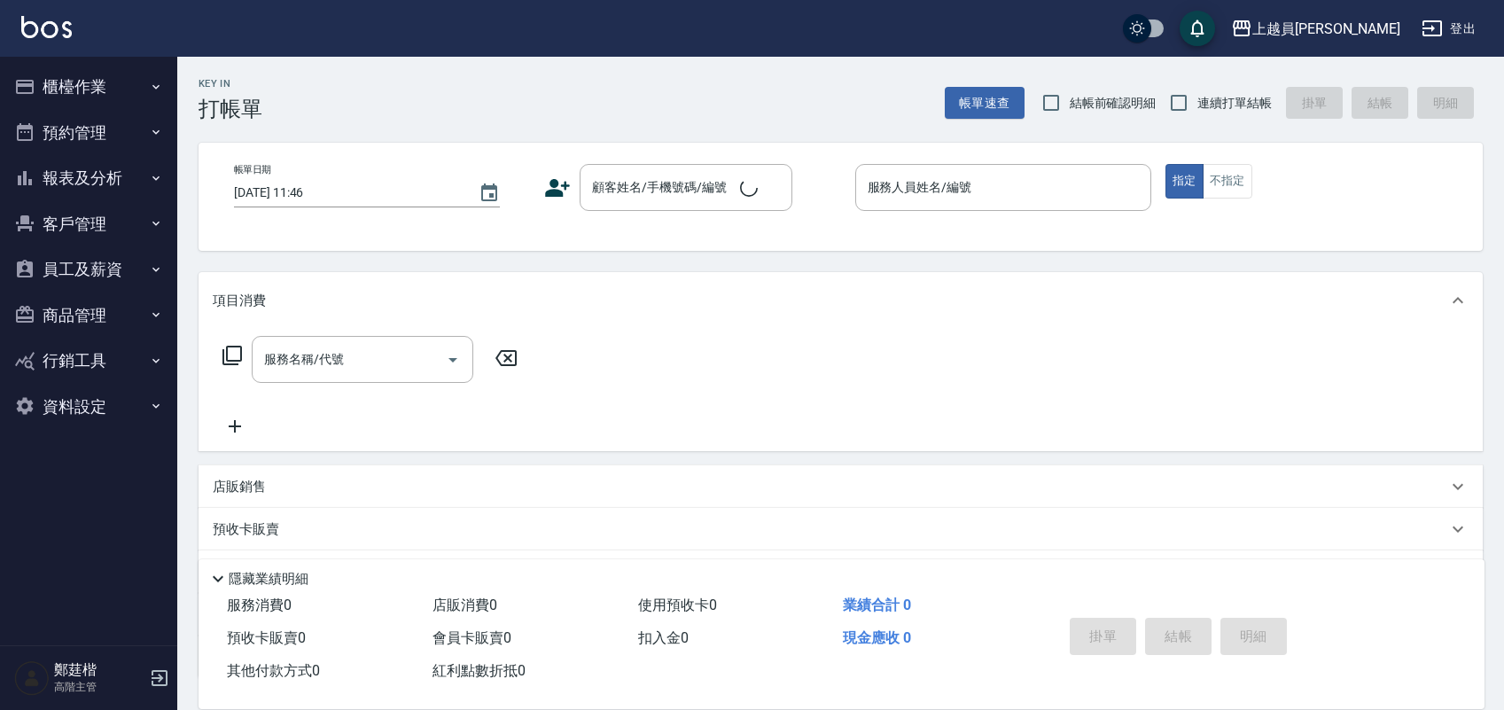
click at [131, 262] on button "員工及薪資" at bounding box center [88, 269] width 163 height 46
click at [105, 517] on link "薪資條" at bounding box center [88, 524] width 163 height 41
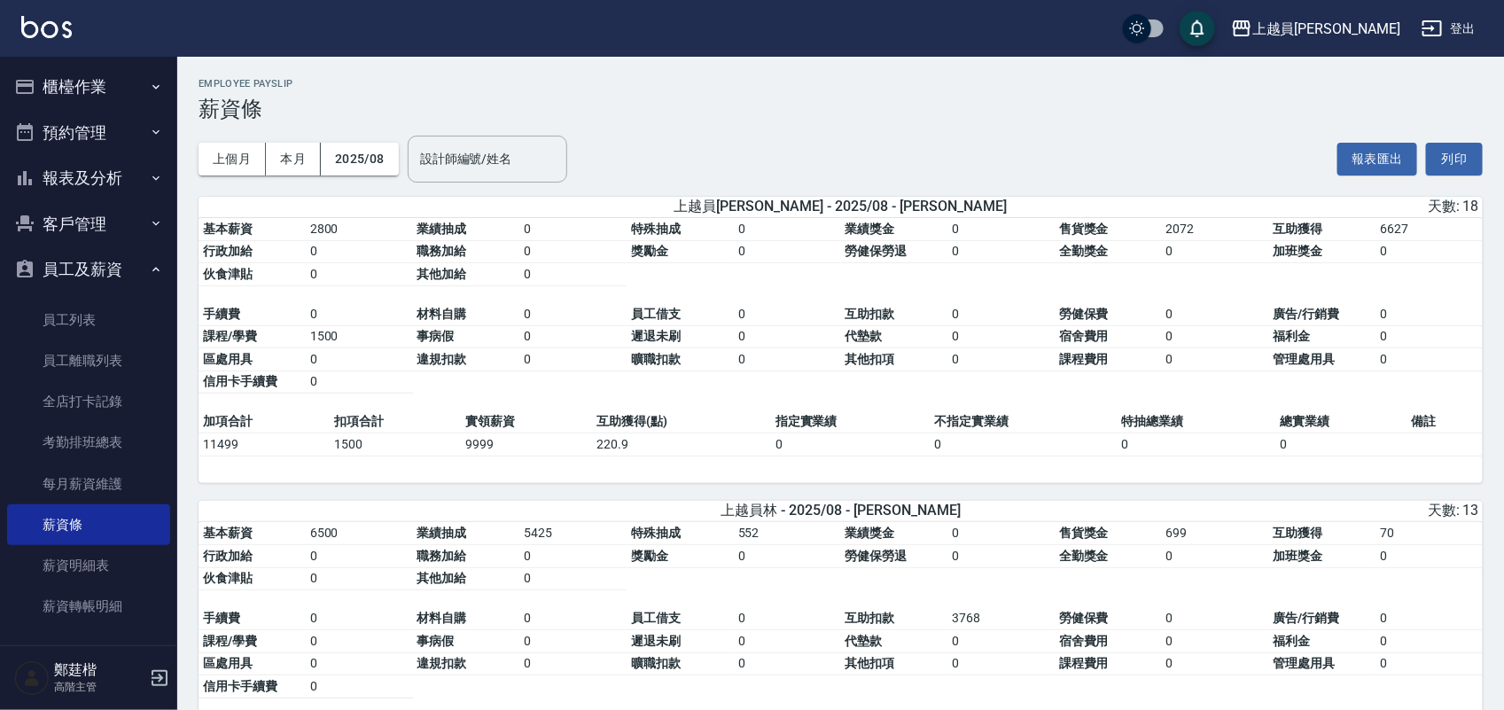
drag, startPoint x: 1132, startPoint y: 109, endPoint x: 1310, endPoint y: 102, distance: 178.3
click at [1310, 102] on h3 "薪資條" at bounding box center [841, 109] width 1284 height 25
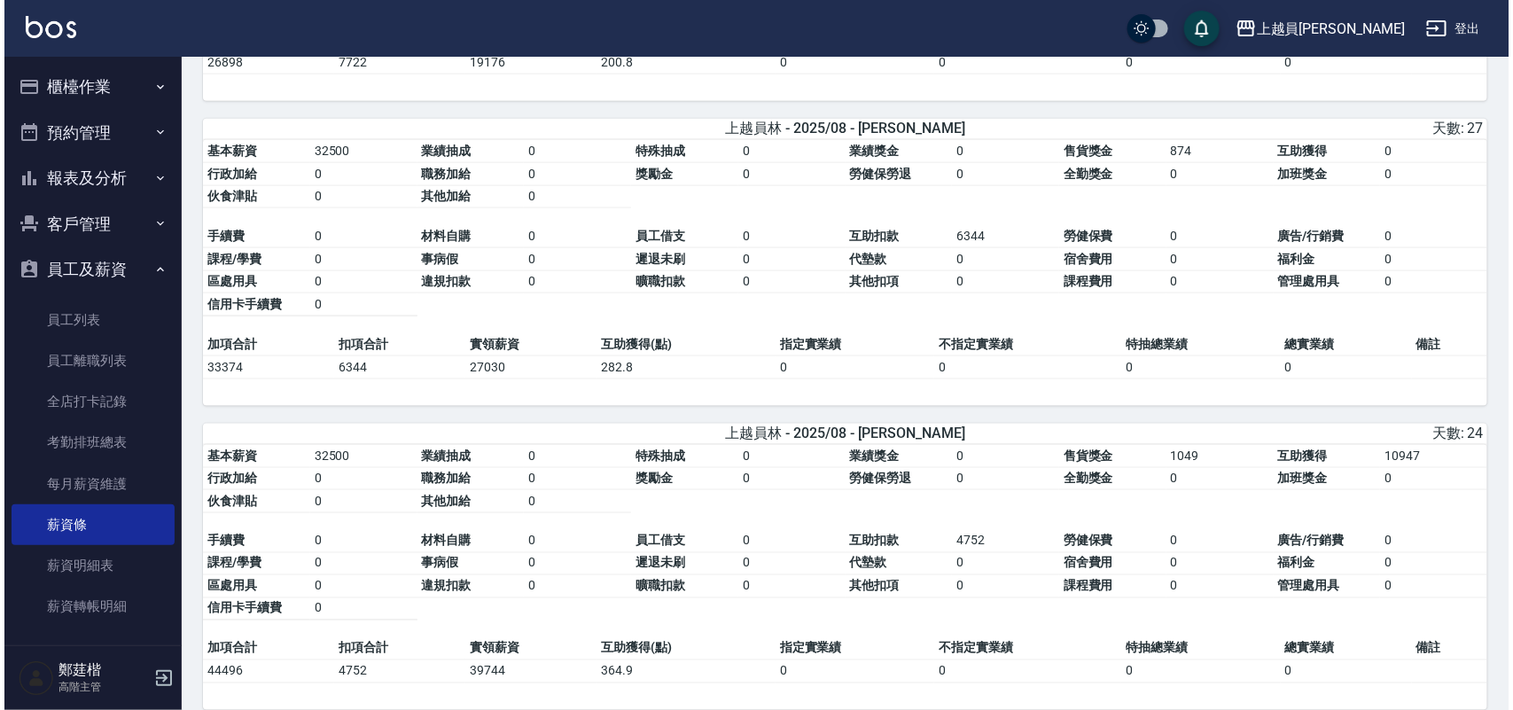
scroll to position [997, 0]
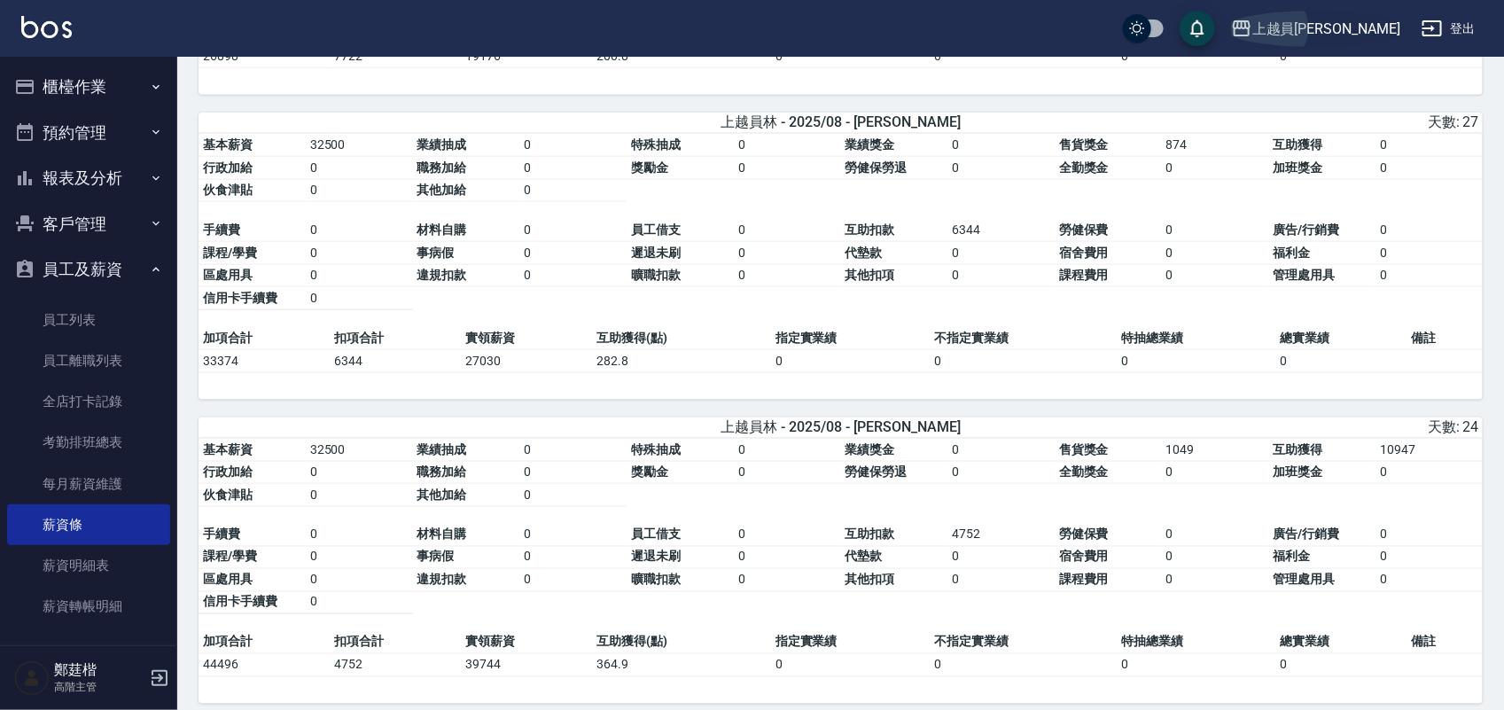
click at [1252, 24] on icon "button" at bounding box center [1241, 28] width 21 height 21
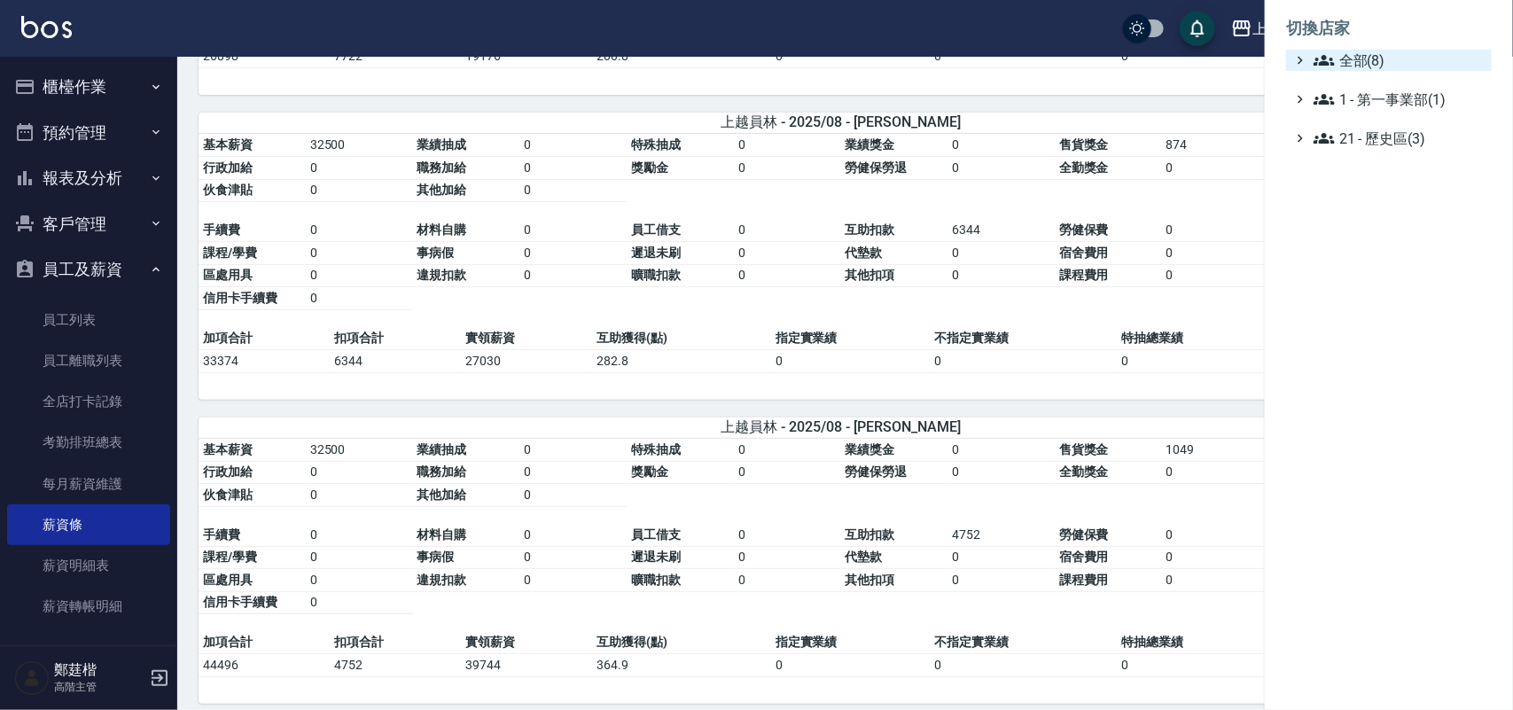
click at [1358, 54] on span "全部(8)" at bounding box center [1398, 60] width 171 height 21
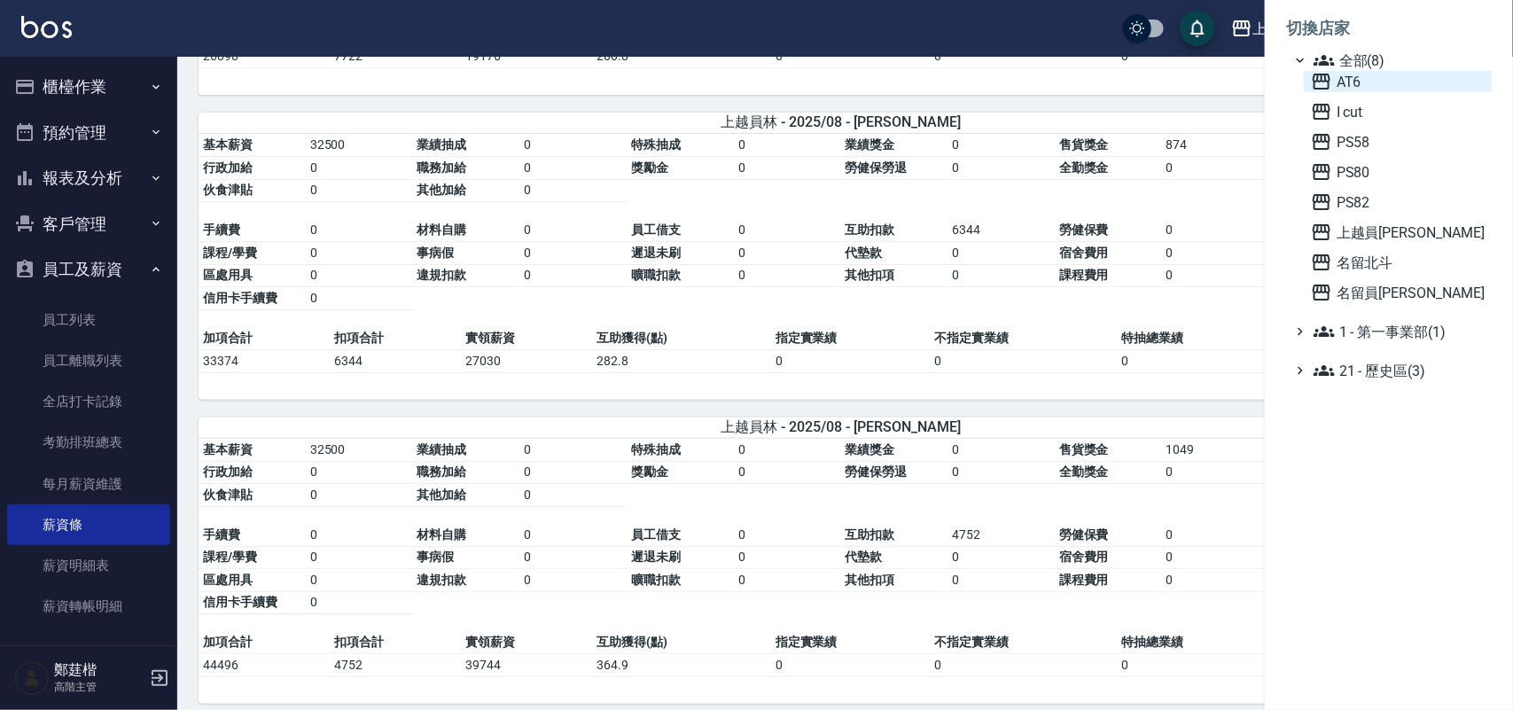
click at [1401, 80] on span "AT6" at bounding box center [1398, 81] width 174 height 21
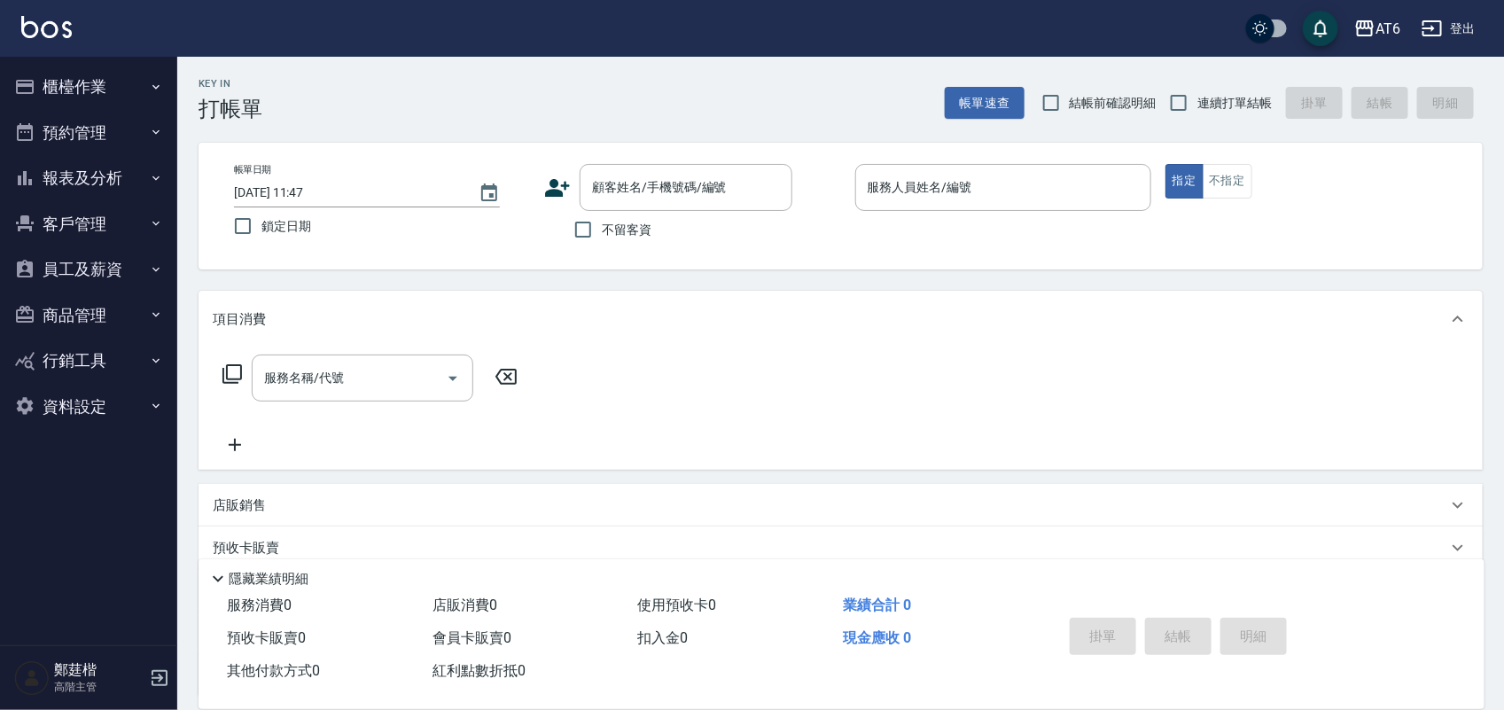
click at [86, 277] on button "員工及薪資" at bounding box center [88, 269] width 163 height 46
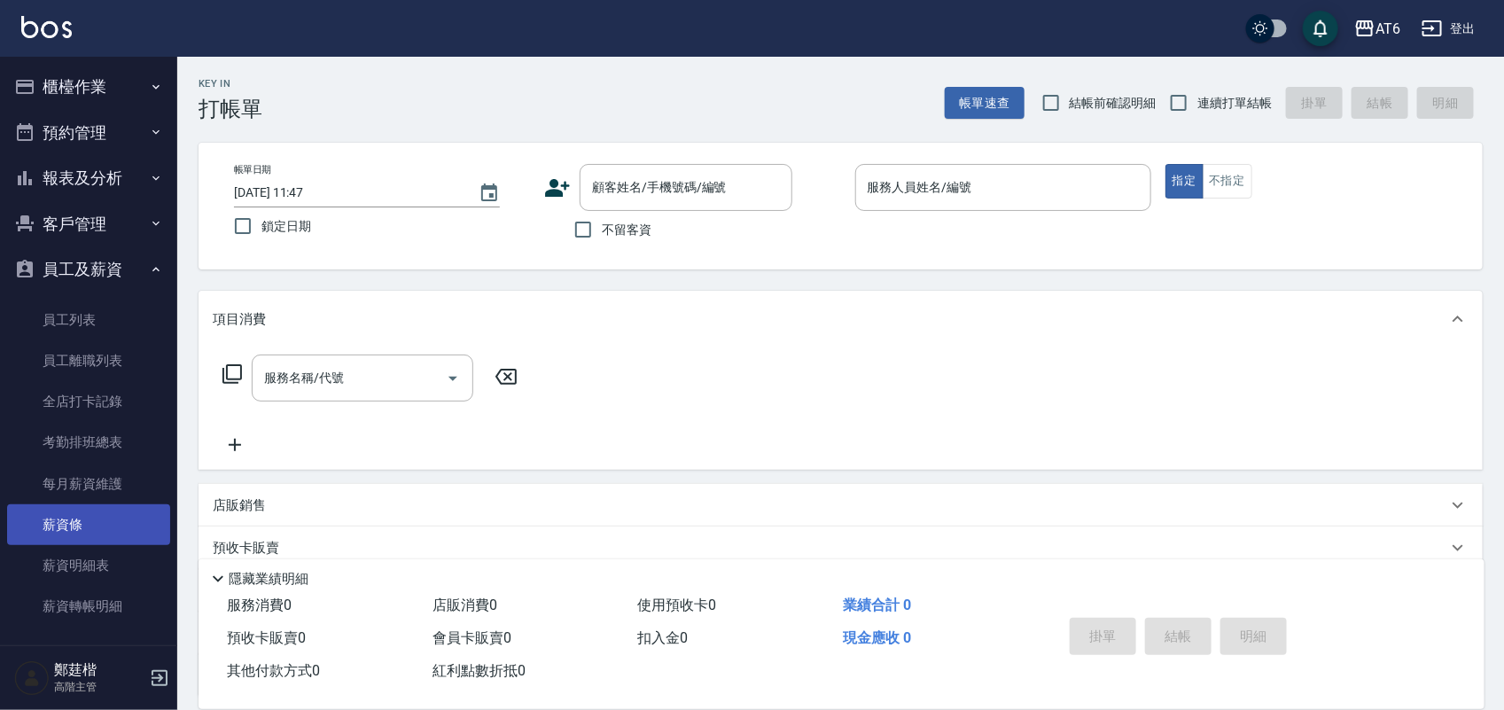
scroll to position [111, 0]
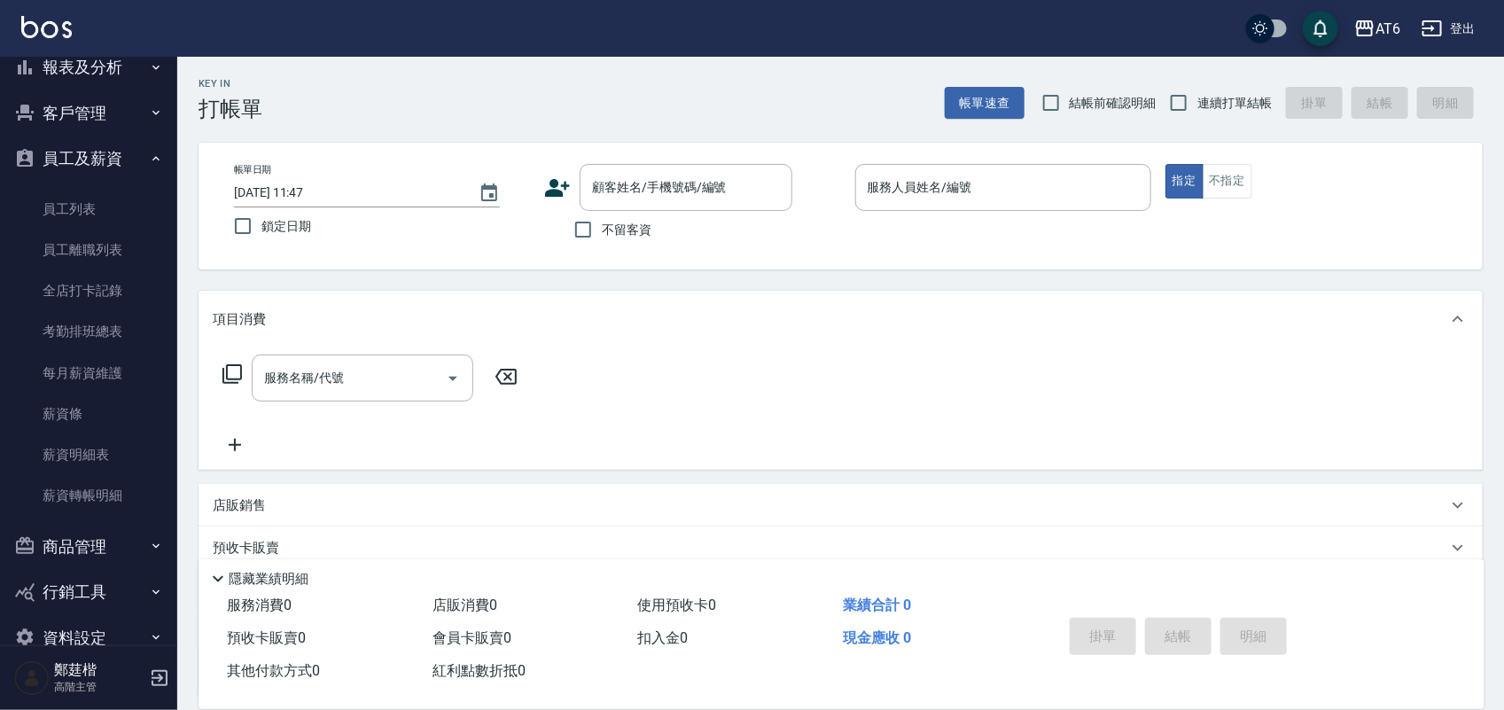
drag, startPoint x: 73, startPoint y: 414, endPoint x: 432, endPoint y: 155, distance: 443.2
click at [73, 412] on link "薪資條" at bounding box center [88, 413] width 163 height 41
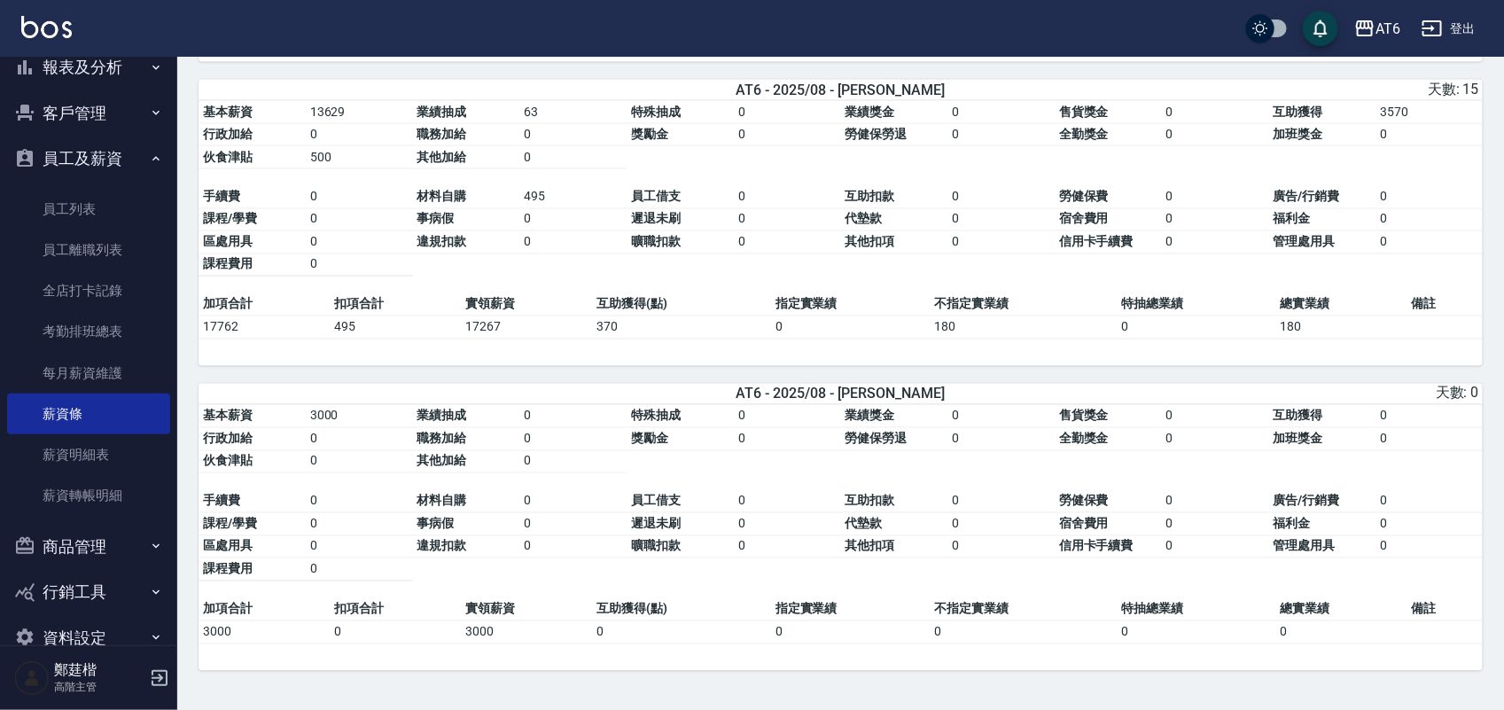
scroll to position [1354, 0]
drag, startPoint x: 455, startPoint y: 329, endPoint x: 572, endPoint y: 307, distance: 119.9
click at [577, 308] on tbody "加項合計 扣項合計 實領薪資 互助獲得(點) 指定實業績 不指定實業績 特抽總業績 總實業績 備註 17762 495 17267 370 0 180 0 1…" at bounding box center [841, 316] width 1284 height 46
click at [551, 316] on td "17267" at bounding box center [526, 327] width 131 height 23
drag, startPoint x: 596, startPoint y: 324, endPoint x: 661, endPoint y: 322, distance: 65.6
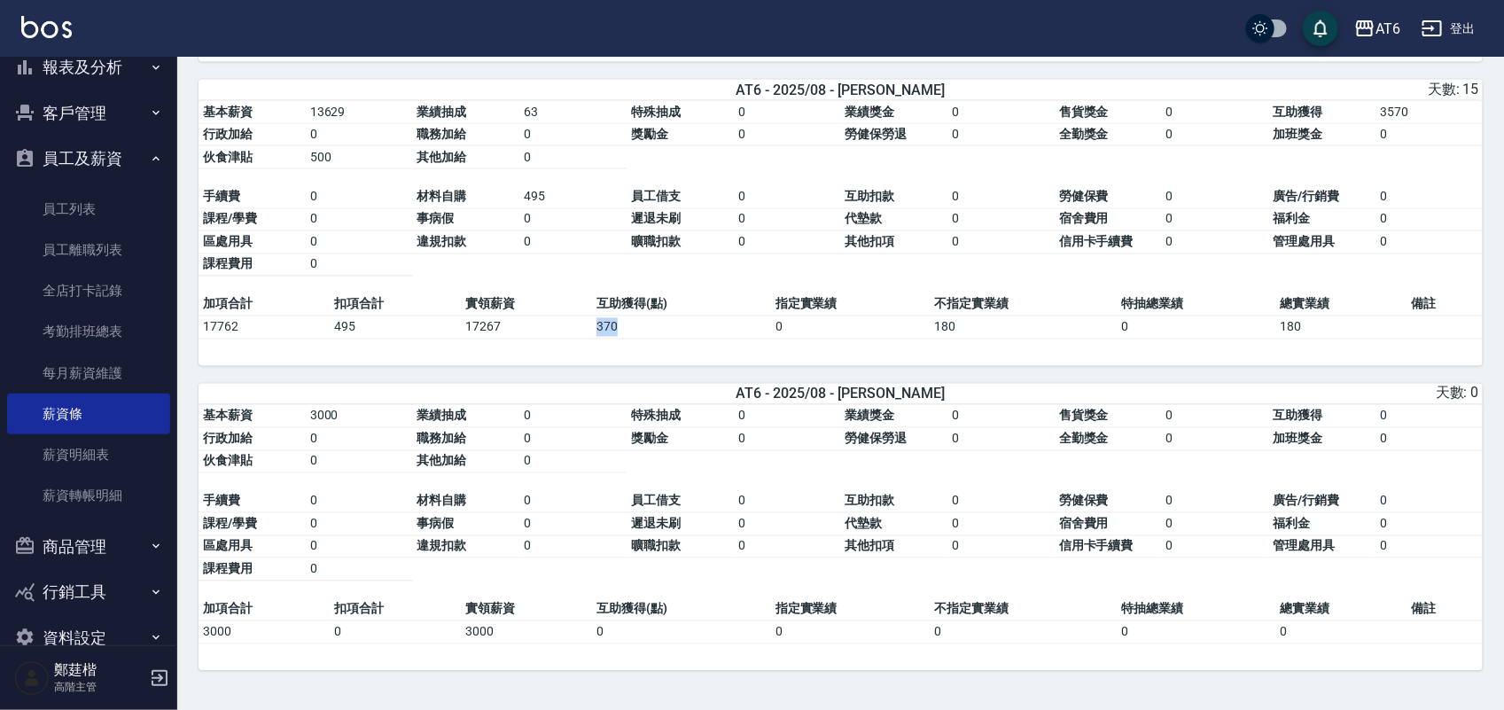
click at [661, 322] on td "370" at bounding box center [681, 327] width 179 height 23
click at [685, 331] on td "370" at bounding box center [681, 327] width 179 height 23
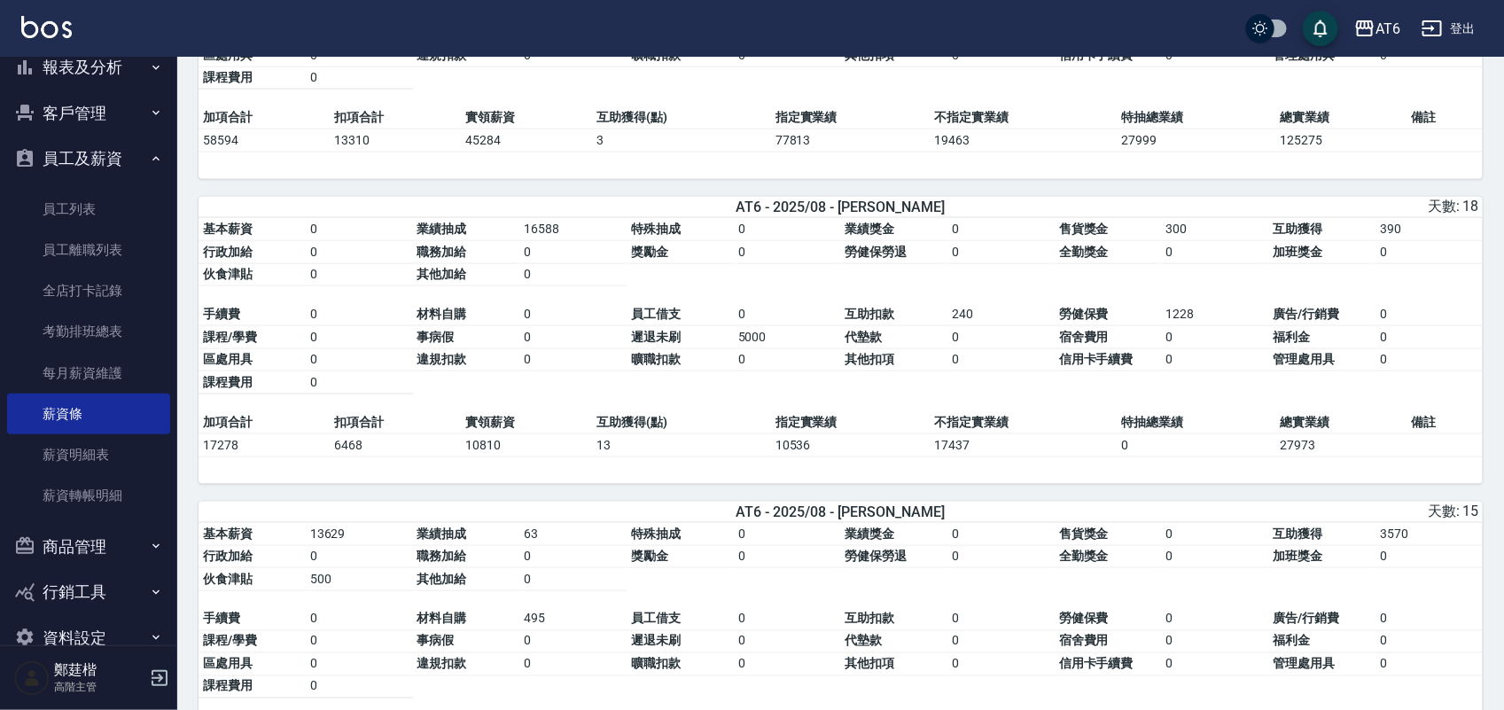
scroll to position [911, 0]
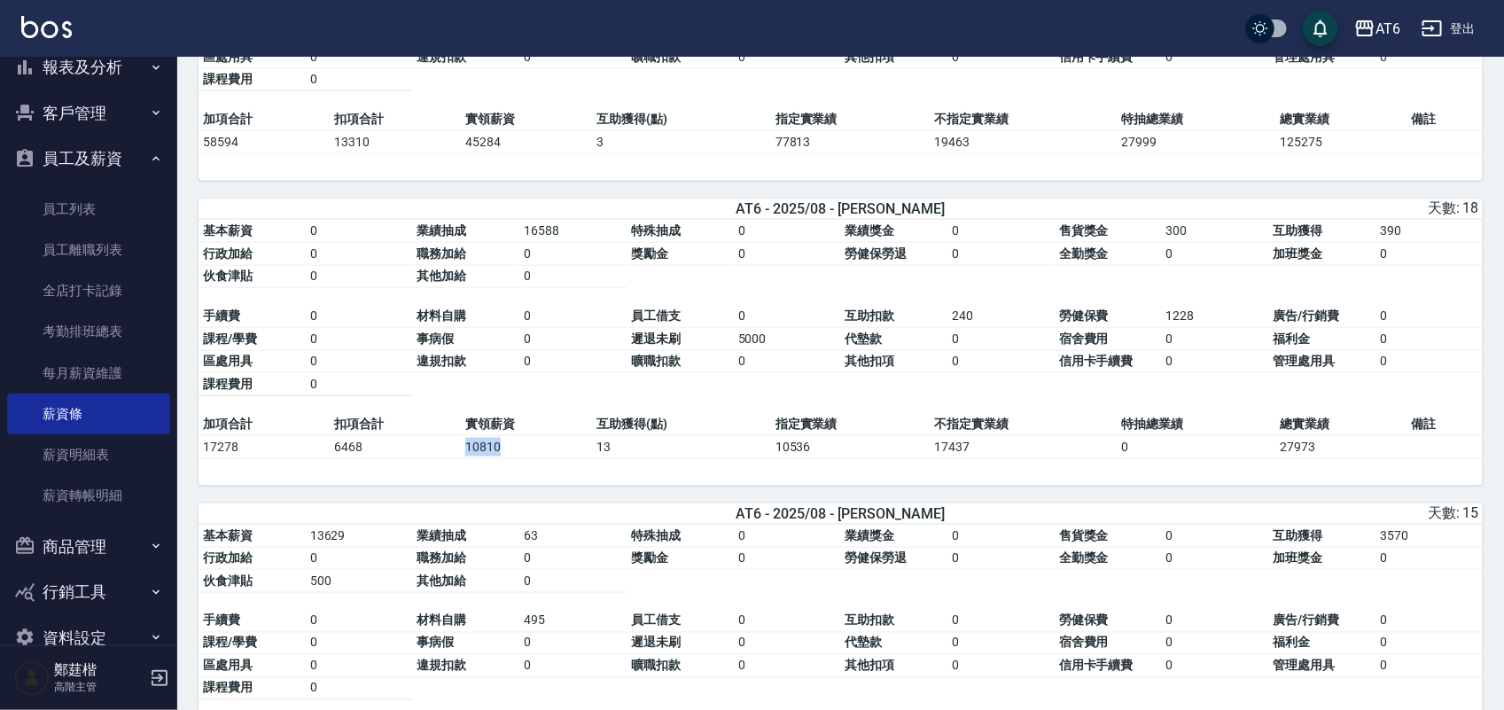
drag, startPoint x: 466, startPoint y: 455, endPoint x: 525, endPoint y: 465, distance: 59.4
click at [514, 458] on td "10810" at bounding box center [526, 446] width 131 height 23
click at [560, 458] on td "10810" at bounding box center [526, 446] width 131 height 23
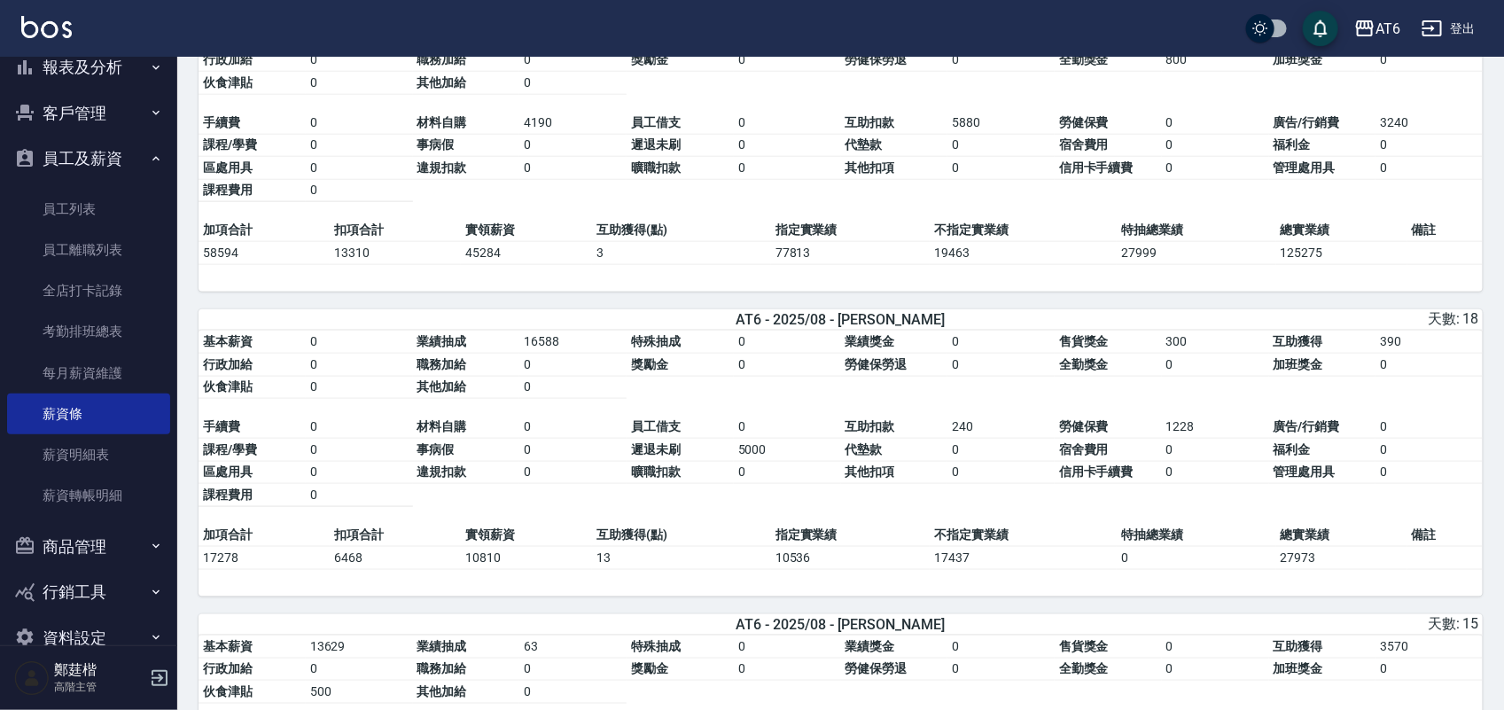
scroll to position [357, 0]
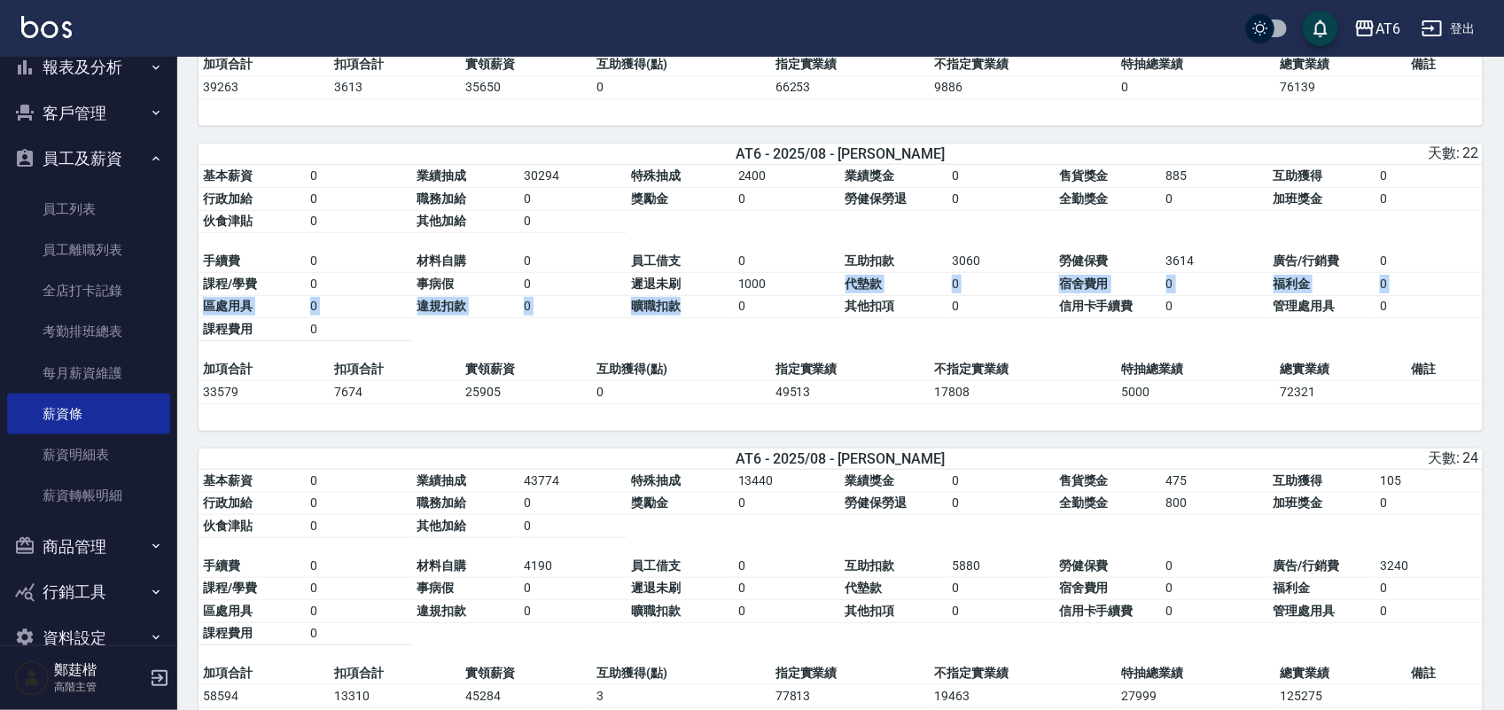
drag, startPoint x: 784, startPoint y: 292, endPoint x: 732, endPoint y: 303, distance: 53.4
click at [732, 303] on tbody "手續費 0 材料自購 0 員工借支 0 互助扣款 3060 勞健保費 3614 廣告/行銷費 0 課程/學費 0 事病假 0 遲退未刷 1000 代墊款 0 …" at bounding box center [841, 295] width 1284 height 90
click at [752, 286] on td "1000" at bounding box center [787, 284] width 107 height 23
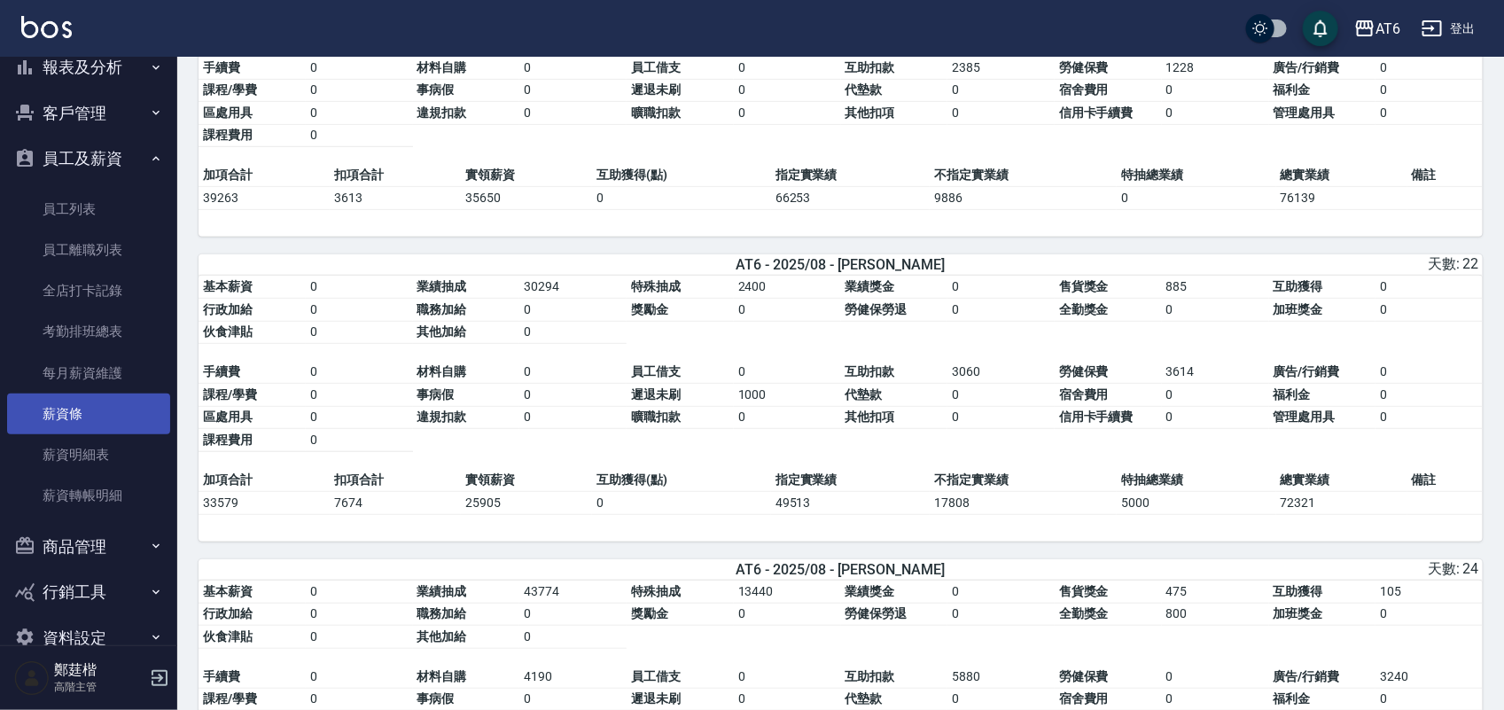
scroll to position [0, 0]
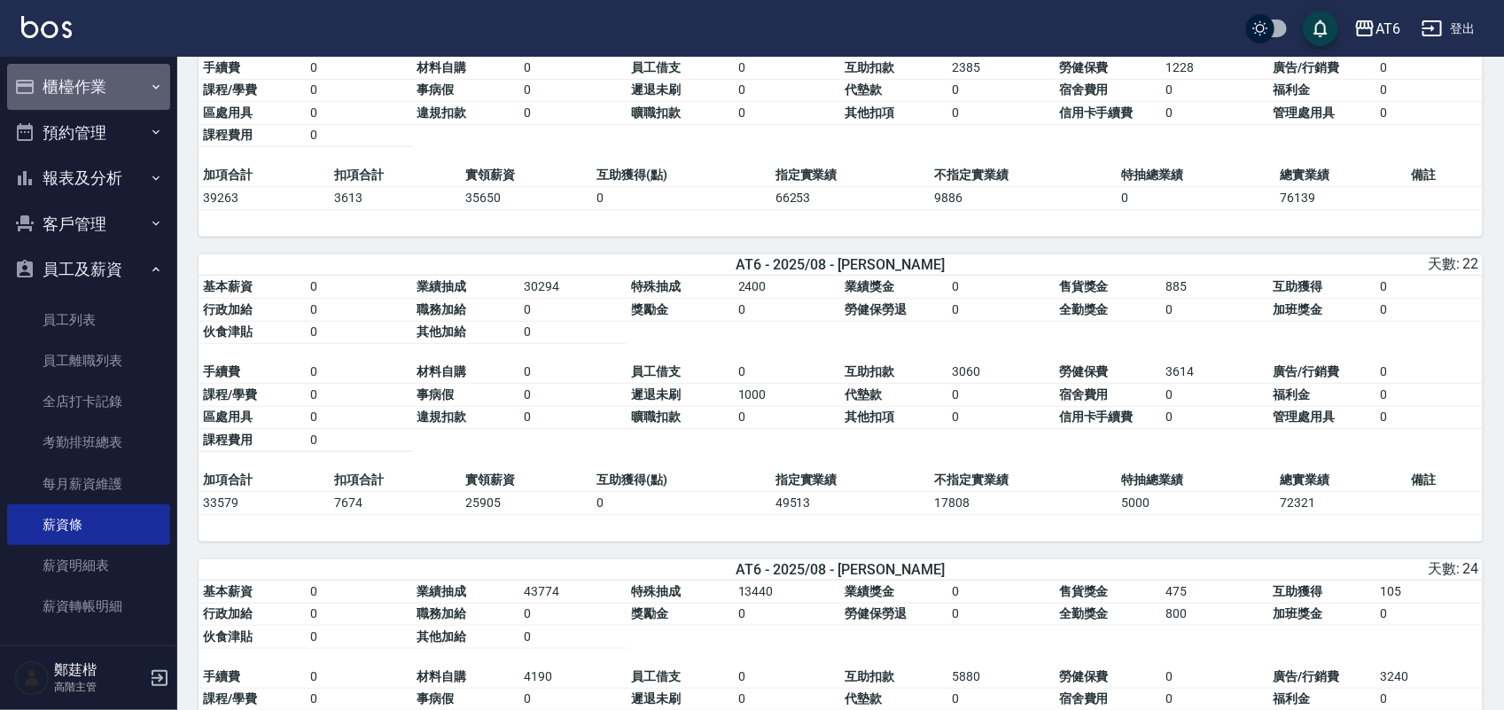
click at [121, 87] on button "櫃檯作業" at bounding box center [88, 87] width 163 height 46
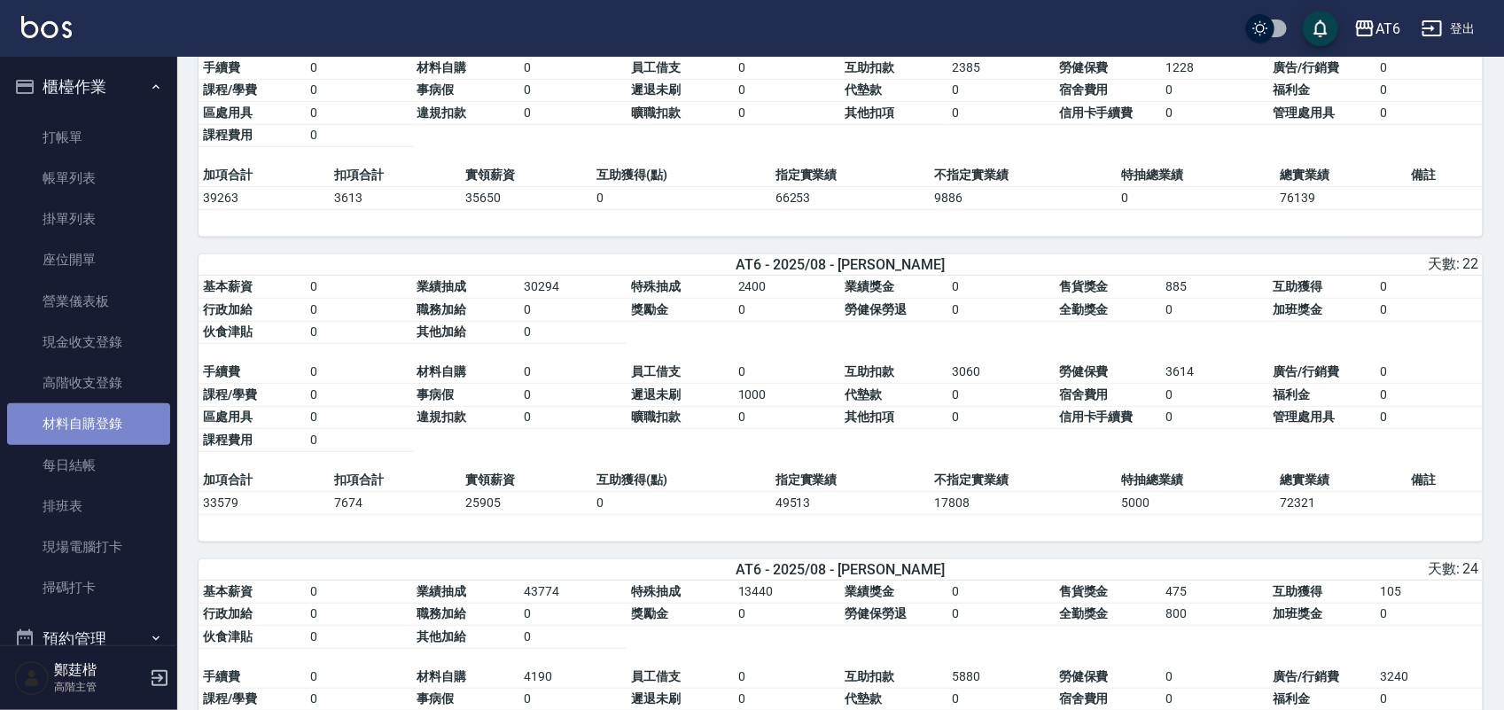
click at [134, 428] on link "材料自購登錄" at bounding box center [88, 423] width 163 height 41
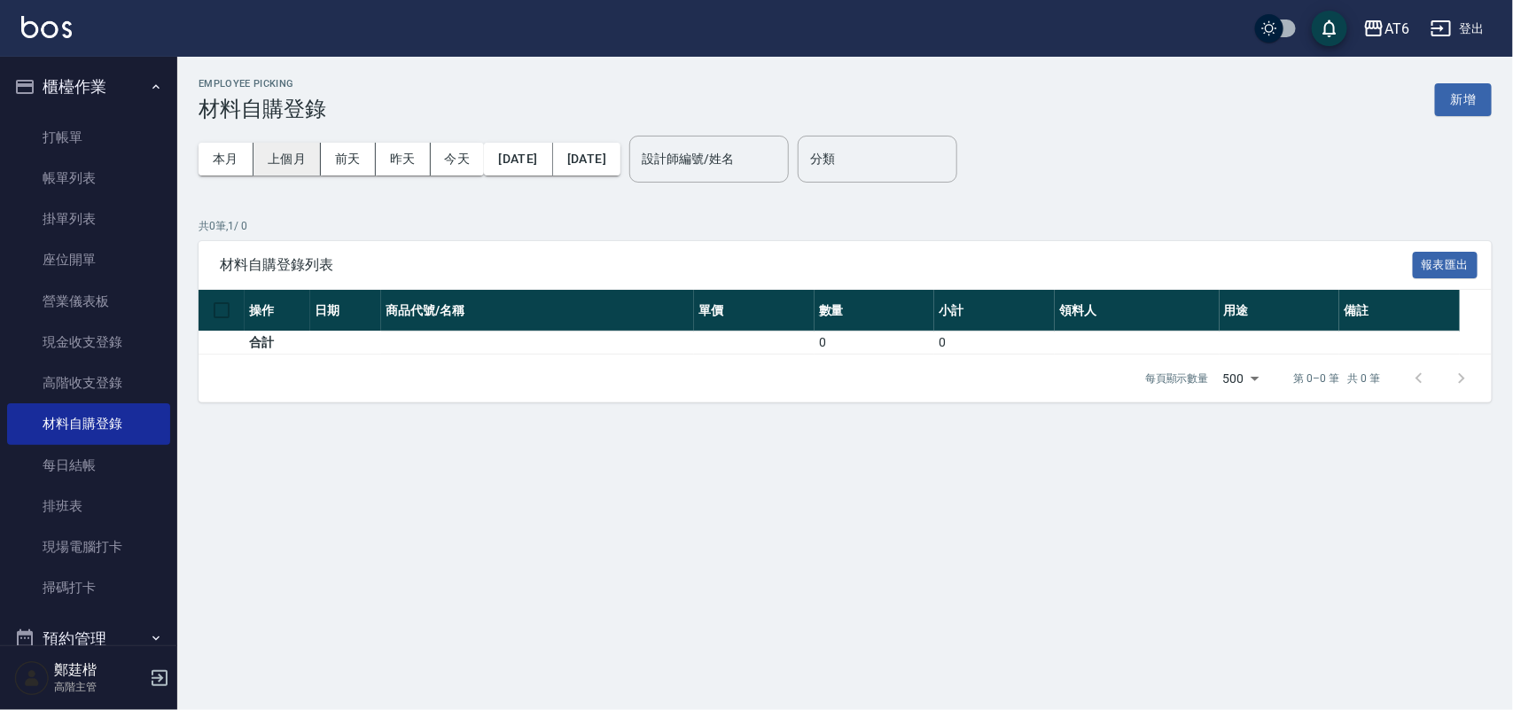
click at [297, 167] on button "上個月" at bounding box center [286, 159] width 67 height 33
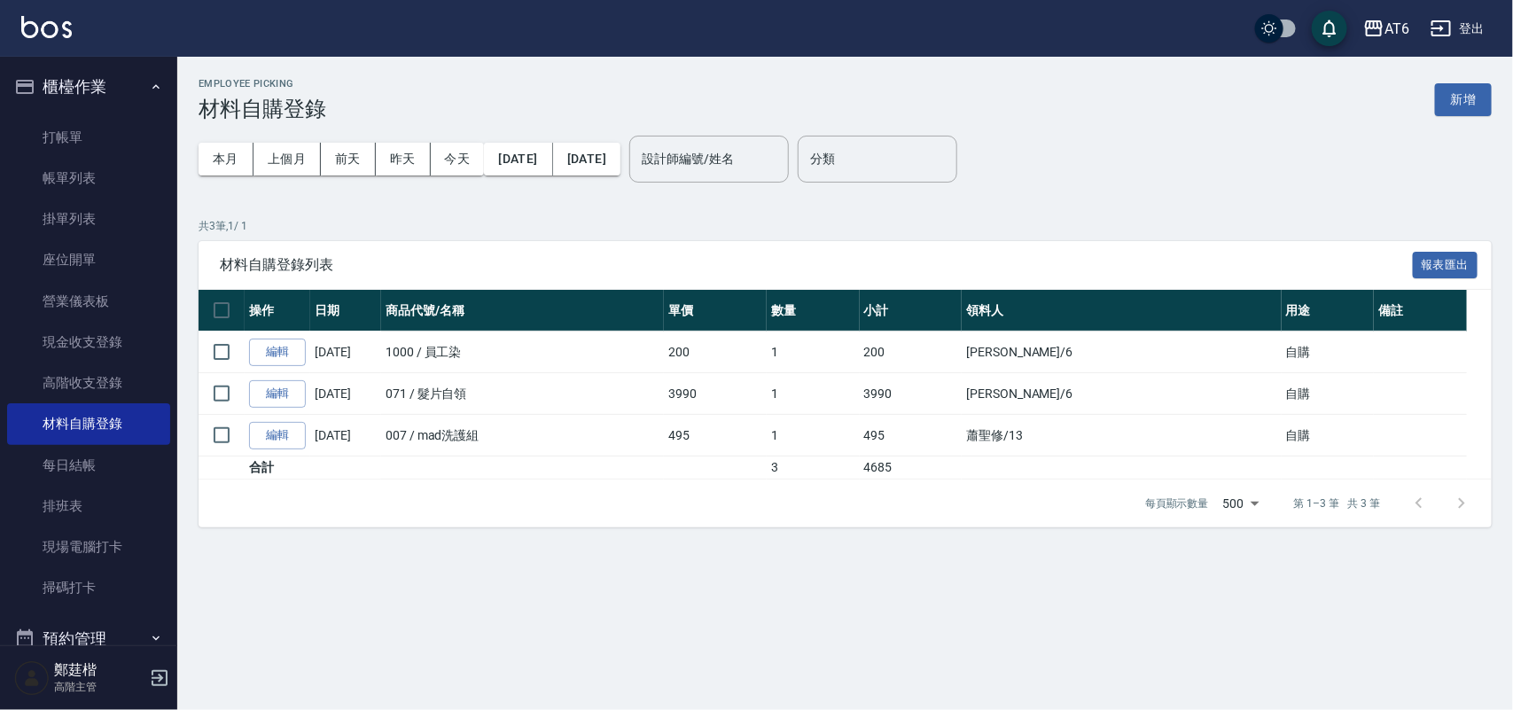
click at [78, 84] on button "櫃檯作業" at bounding box center [88, 87] width 163 height 46
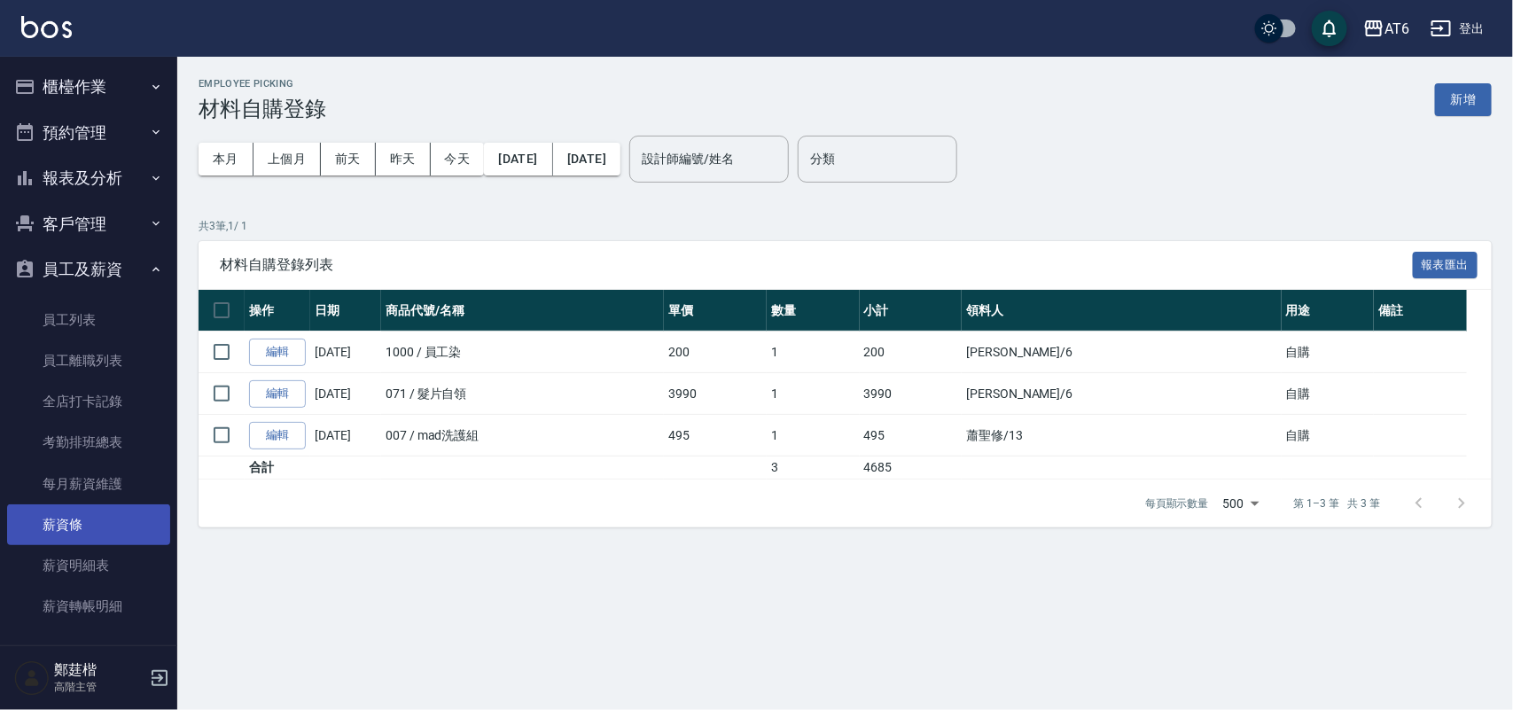
click at [111, 510] on link "薪資條" at bounding box center [88, 524] width 163 height 41
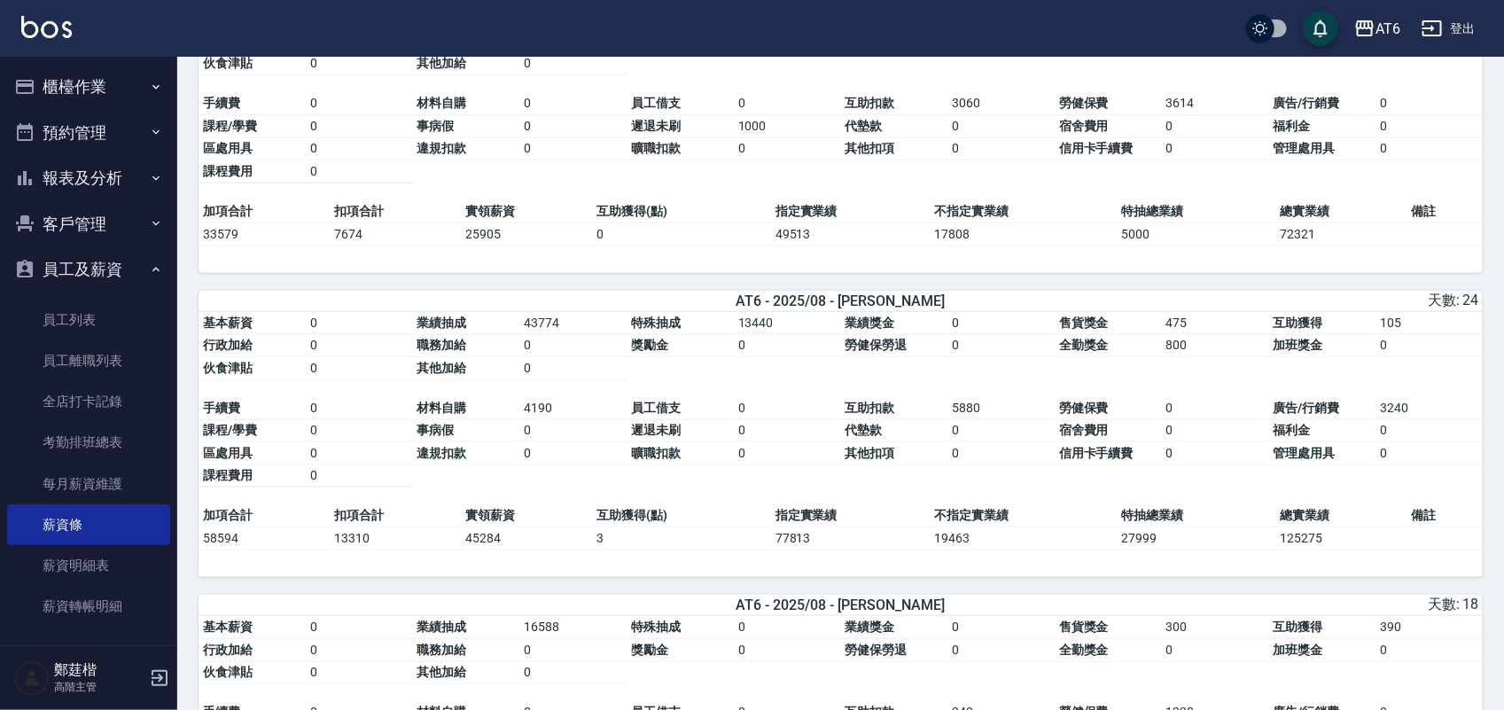
scroll to position [554, 0]
